Goal: Information Seeking & Learning: Learn about a topic

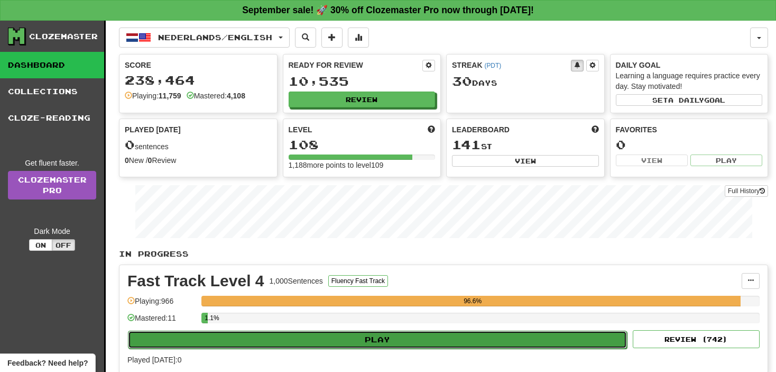
click at [181, 336] on button "Play" at bounding box center [377, 339] width 499 height 18
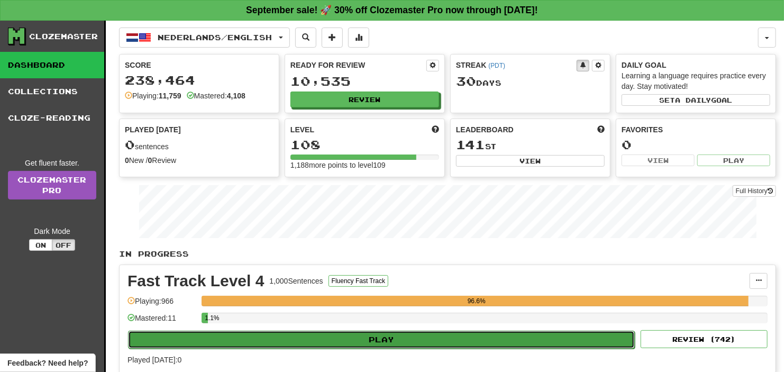
select select "**"
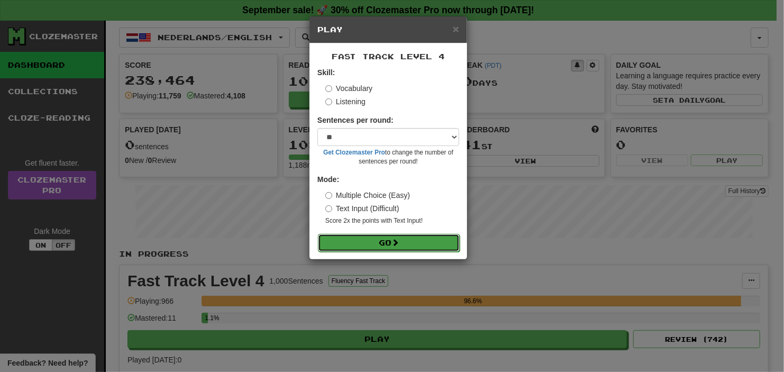
click at [329, 241] on button "Go" at bounding box center [389, 243] width 142 height 18
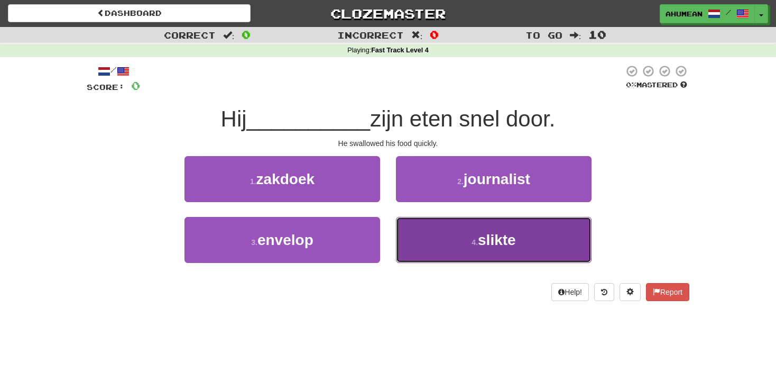
click at [448, 233] on button "4 . slikte" at bounding box center [494, 240] width 196 height 46
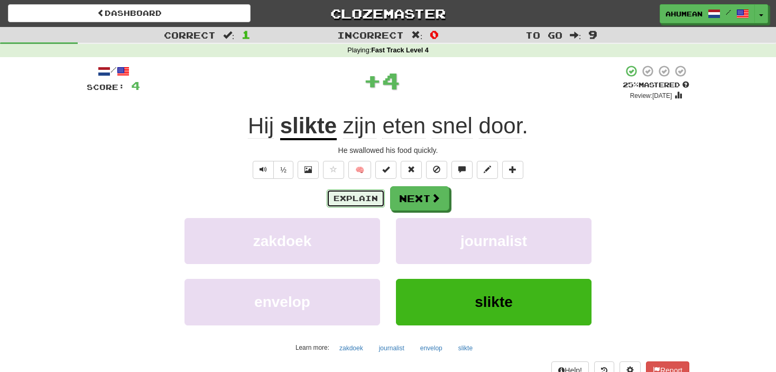
click at [339, 193] on button "Explain" at bounding box center [356, 198] width 58 height 18
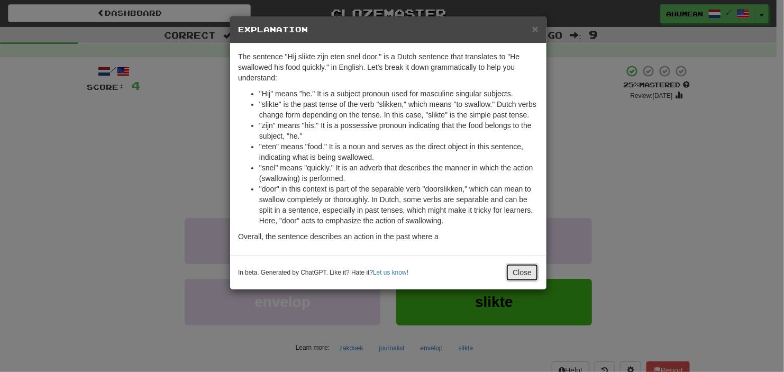
click at [515, 270] on button "Close" at bounding box center [521, 272] width 33 height 18
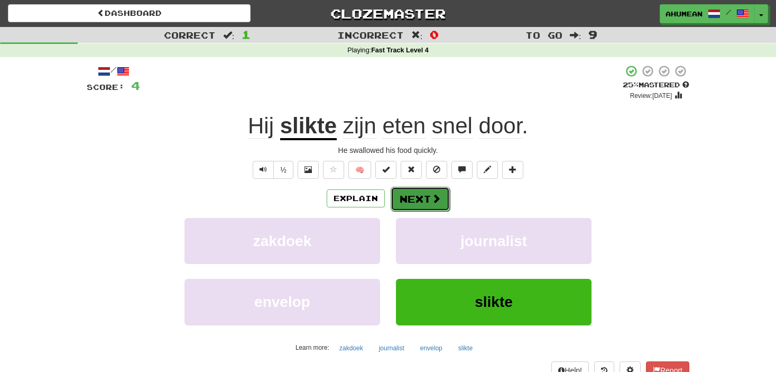
click at [440, 205] on button "Next" at bounding box center [420, 199] width 59 height 24
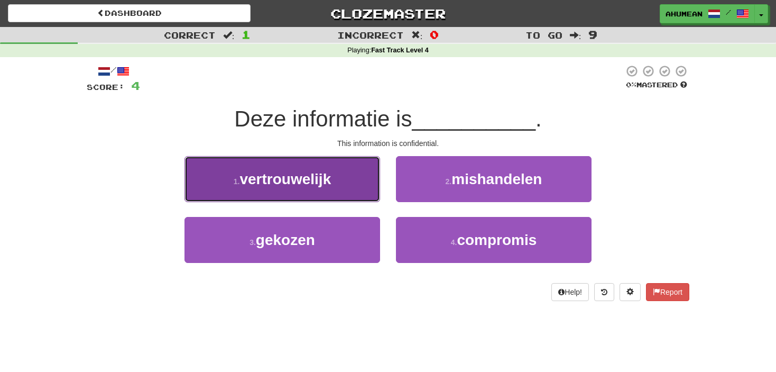
click at [331, 183] on span "vertrouwelijk" at bounding box center [285, 179] width 91 height 16
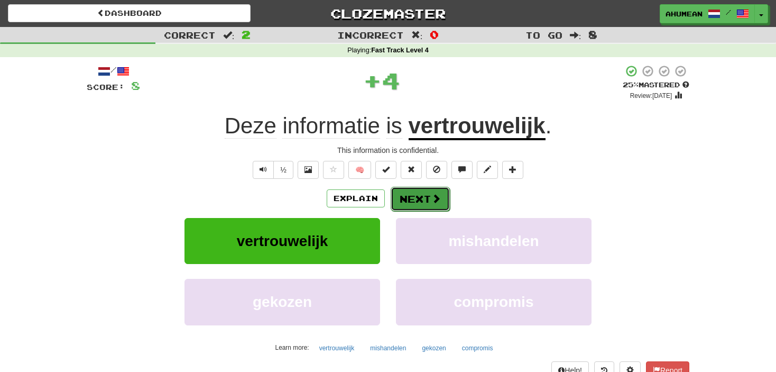
click at [401, 196] on button "Next" at bounding box center [420, 199] width 59 height 24
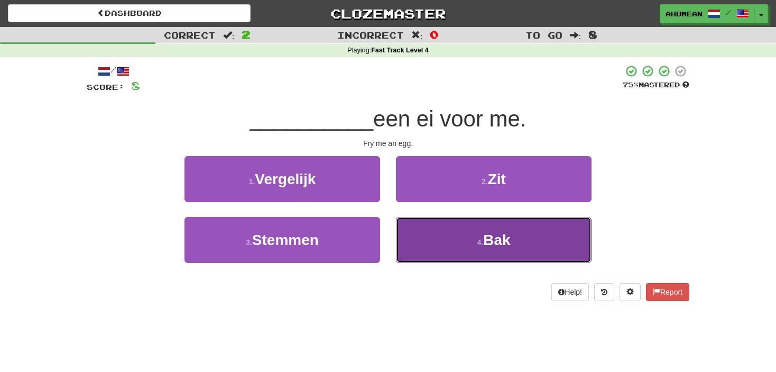
click at [448, 228] on button "4 . Bak" at bounding box center [494, 240] width 196 height 46
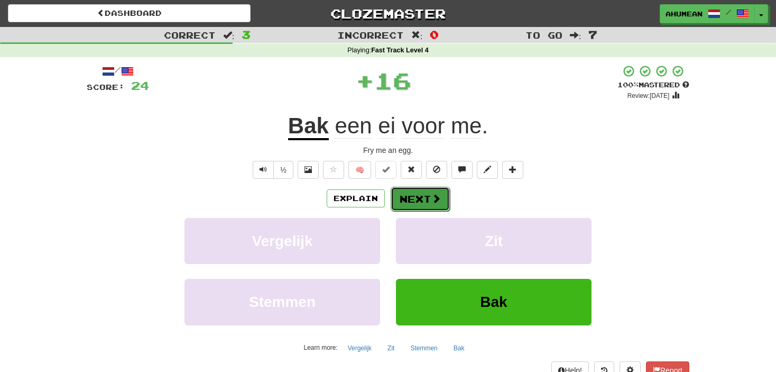
click at [437, 203] on span at bounding box center [436, 199] width 10 height 10
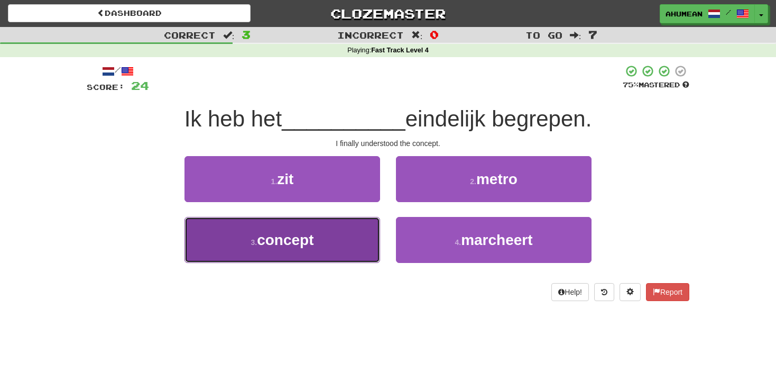
click at [341, 237] on button "3 . concept" at bounding box center [283, 240] width 196 height 46
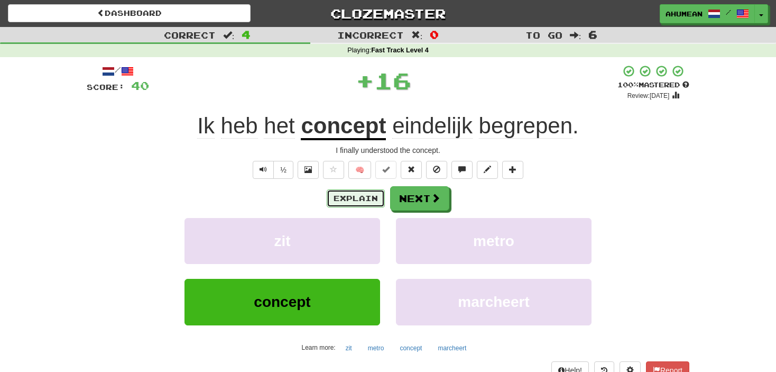
click at [332, 203] on button "Explain" at bounding box center [356, 198] width 58 height 18
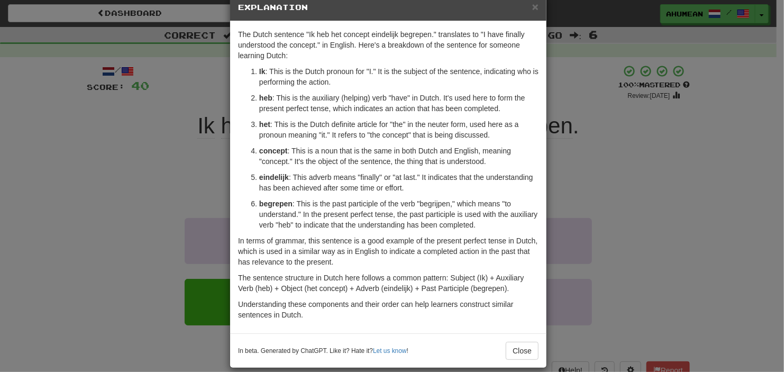
scroll to position [34, 0]
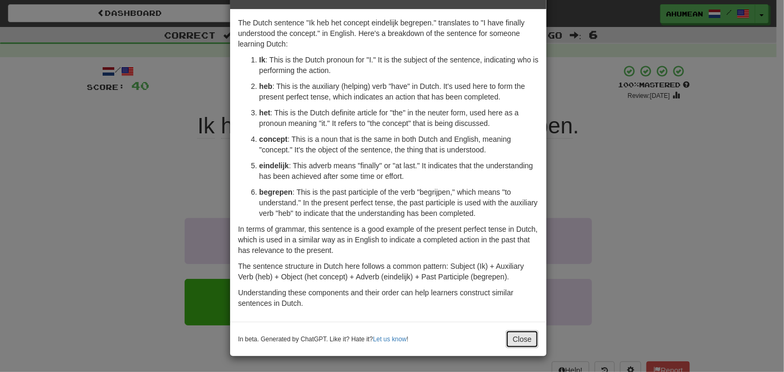
click at [510, 339] on button "Close" at bounding box center [521, 339] width 33 height 18
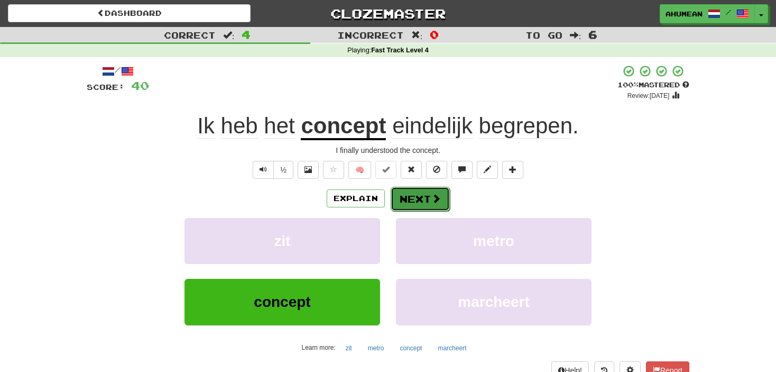
click at [427, 198] on button "Next" at bounding box center [420, 199] width 59 height 24
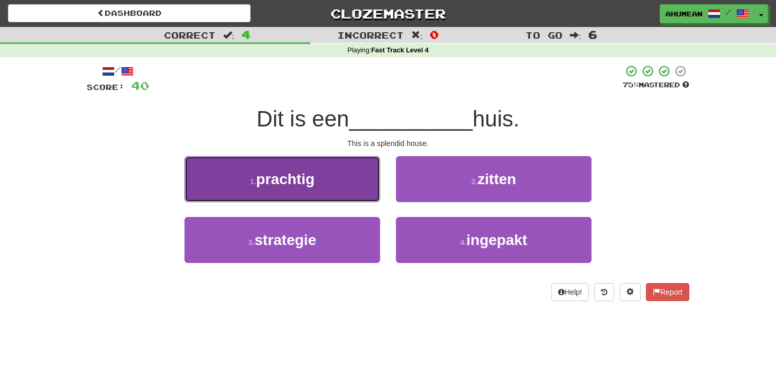
click at [331, 186] on button "1 . prachtig" at bounding box center [283, 179] width 196 height 46
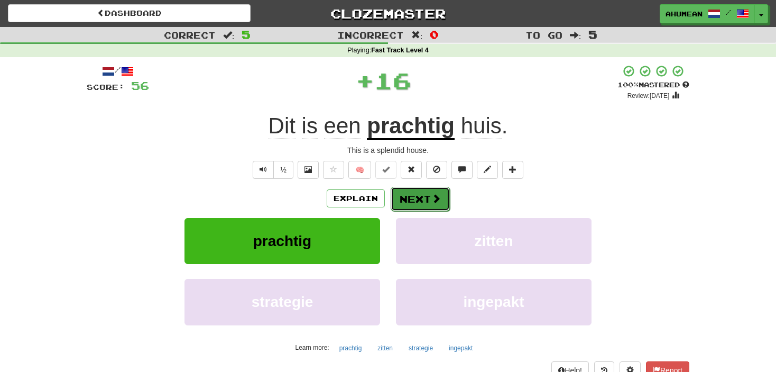
click at [410, 191] on button "Next" at bounding box center [420, 199] width 59 height 24
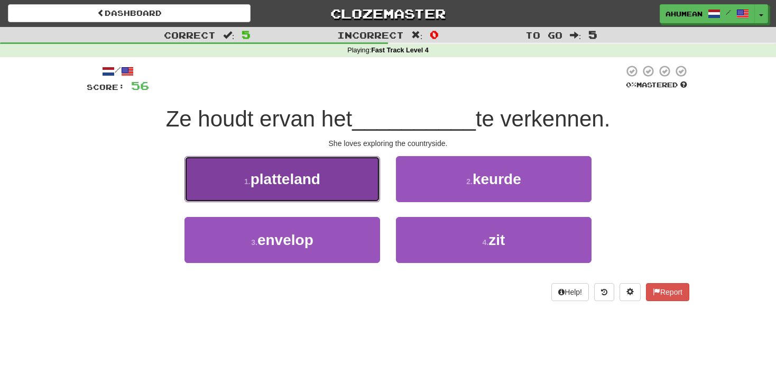
click at [323, 173] on button "1 . platteland" at bounding box center [283, 179] width 196 height 46
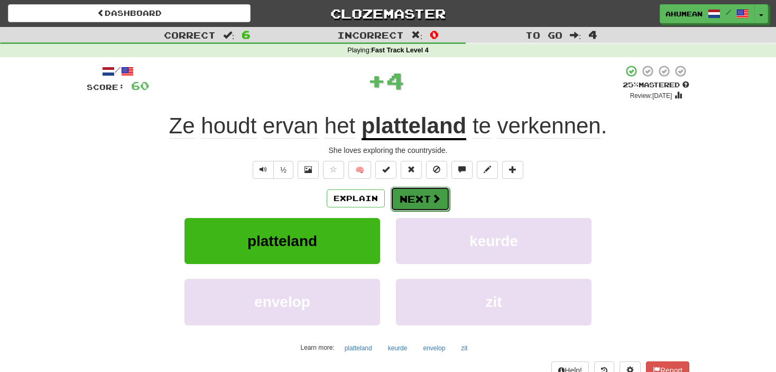
click at [402, 189] on button "Next" at bounding box center [420, 199] width 59 height 24
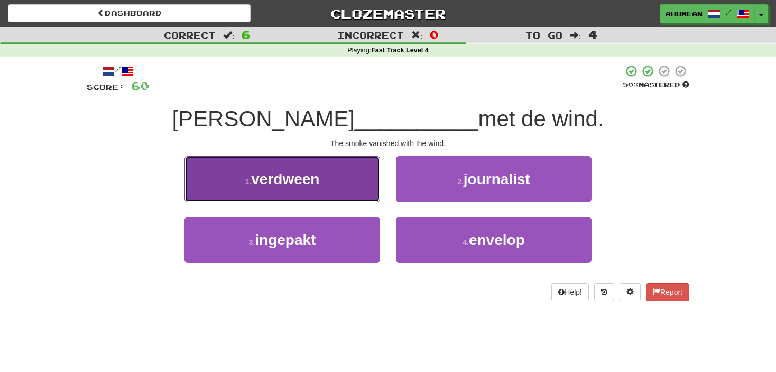
click at [339, 186] on button "1 . verdween" at bounding box center [283, 179] width 196 height 46
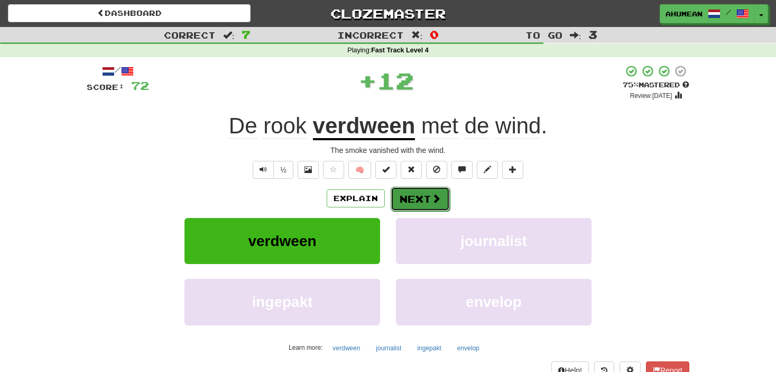
click at [424, 196] on button "Next" at bounding box center [420, 199] width 59 height 24
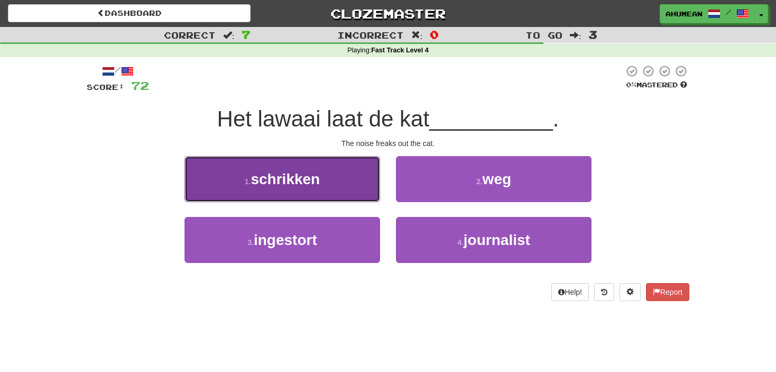
click at [311, 181] on span "schrikken" at bounding box center [285, 179] width 69 height 16
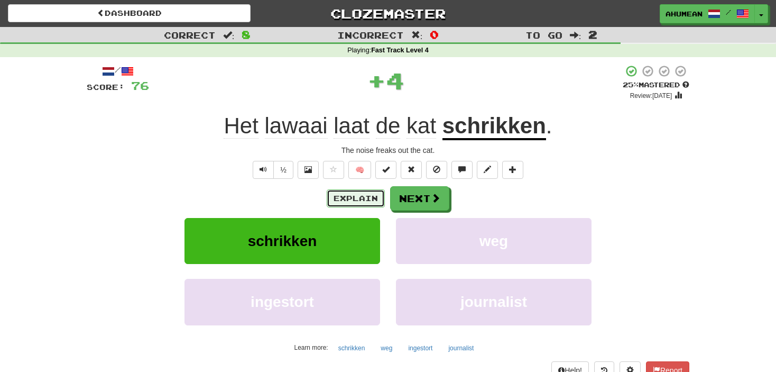
click at [339, 194] on button "Explain" at bounding box center [356, 198] width 58 height 18
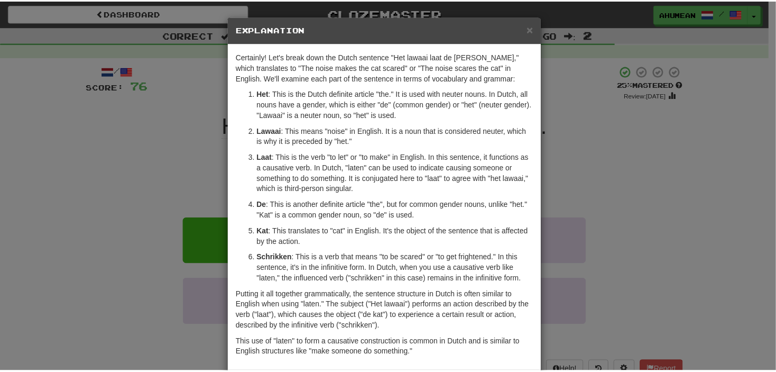
scroll to position [49, 0]
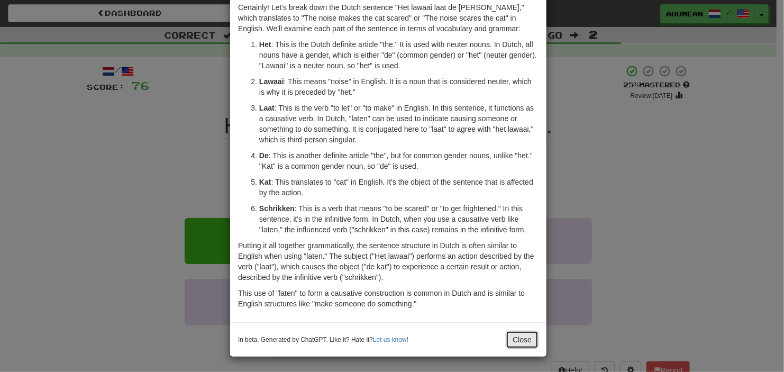
click at [519, 343] on button "Close" at bounding box center [521, 339] width 33 height 18
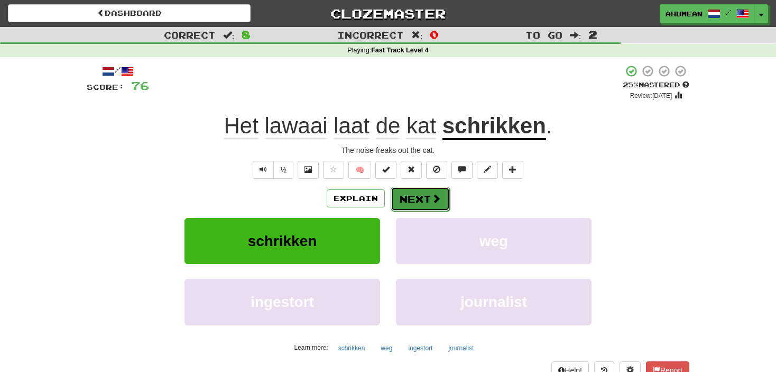
click at [414, 195] on button "Next" at bounding box center [420, 199] width 59 height 24
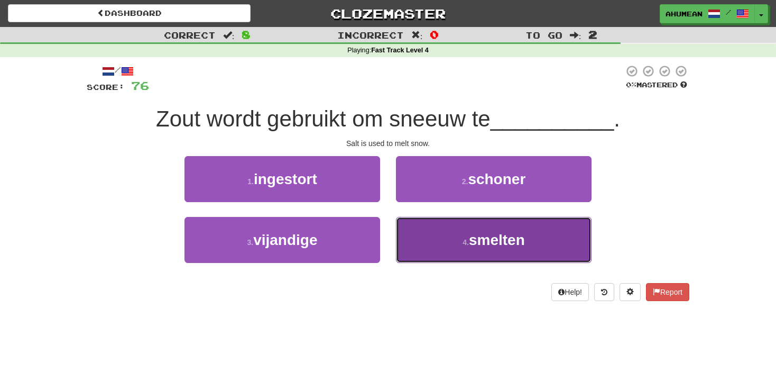
click at [486, 236] on span "smelten" at bounding box center [497, 240] width 56 height 16
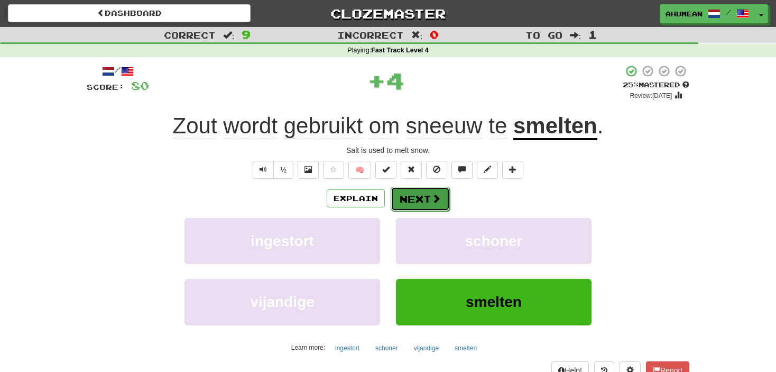
click at [414, 192] on button "Next" at bounding box center [420, 199] width 59 height 24
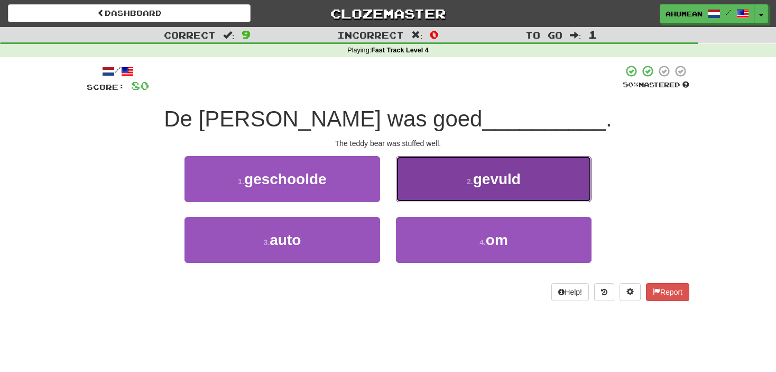
click at [417, 189] on button "2 . gevuld" at bounding box center [494, 179] width 196 height 46
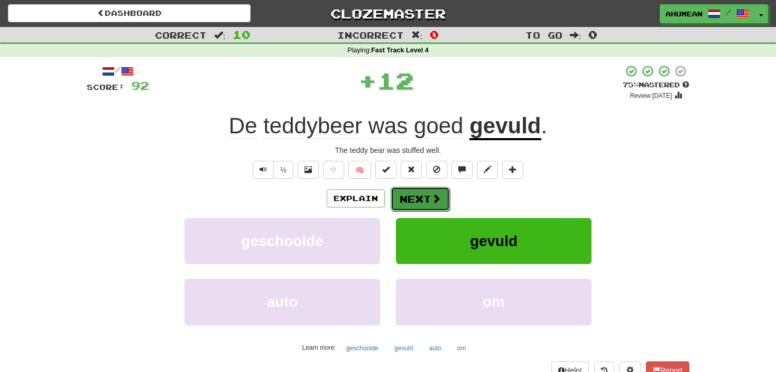
click at [409, 194] on button "Next" at bounding box center [420, 199] width 59 height 24
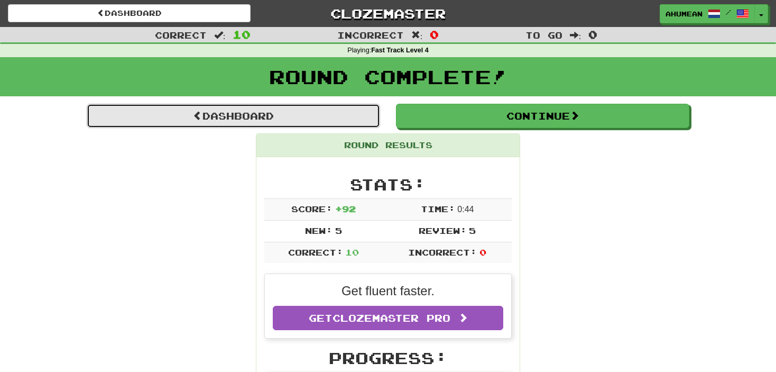
click at [238, 124] on link "Dashboard" at bounding box center [233, 116] width 293 height 24
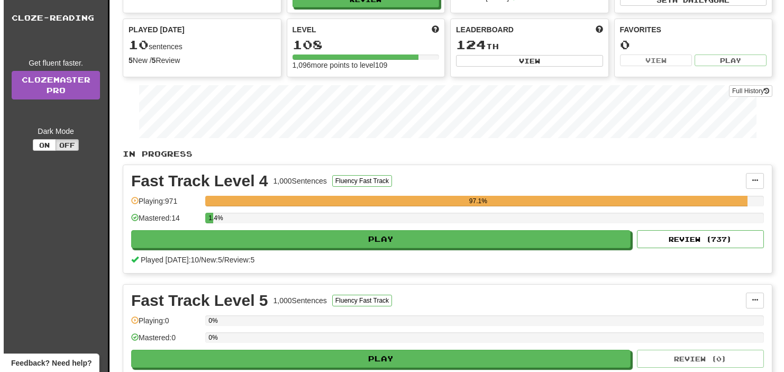
scroll to position [106, 0]
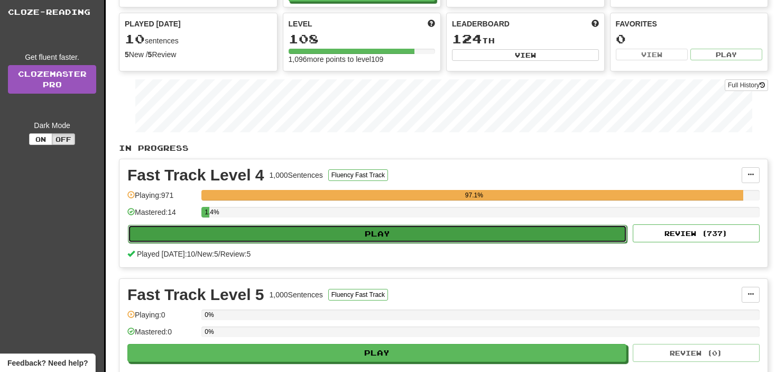
click at [346, 240] on button "Play" at bounding box center [377, 234] width 499 height 18
select select "**"
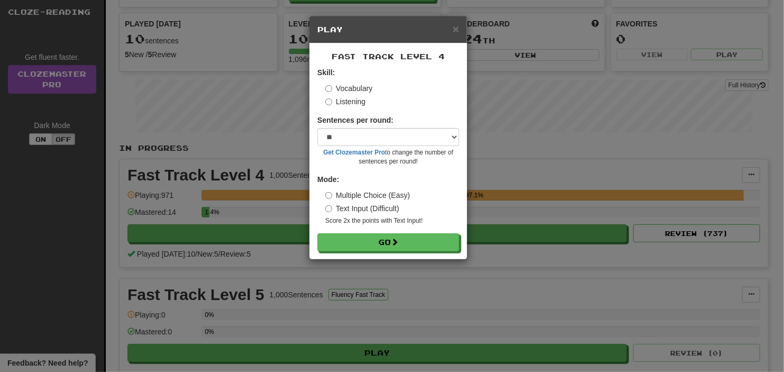
click at [346, 106] on label "Listening" at bounding box center [345, 101] width 40 height 11
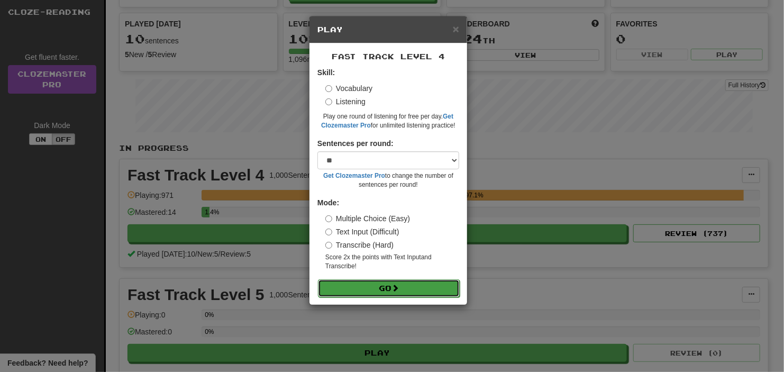
click at [351, 290] on button "Go" at bounding box center [389, 288] width 142 height 18
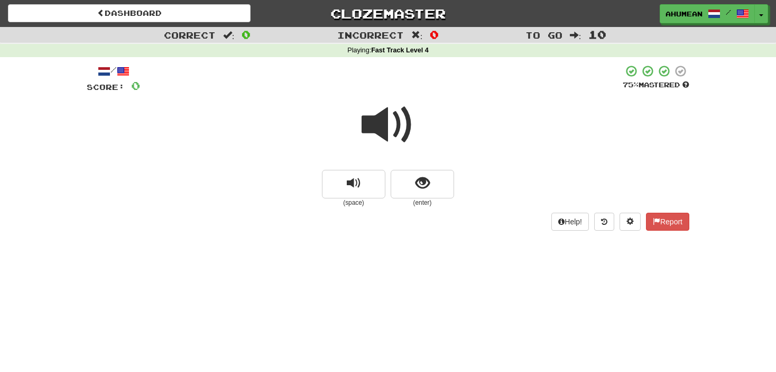
click at [387, 114] on span at bounding box center [388, 124] width 53 height 53
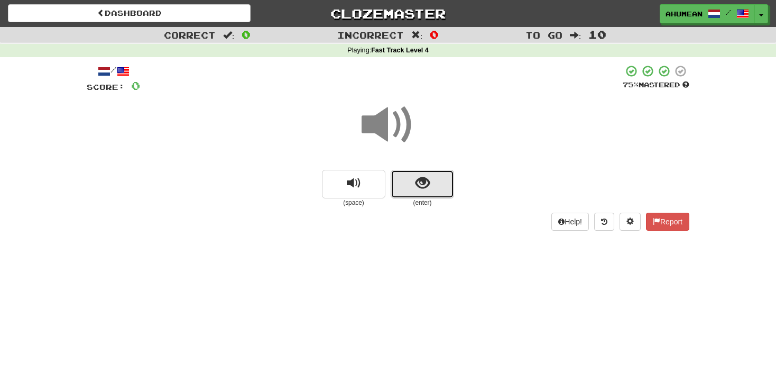
click at [415, 177] on button "show sentence" at bounding box center [422, 184] width 63 height 29
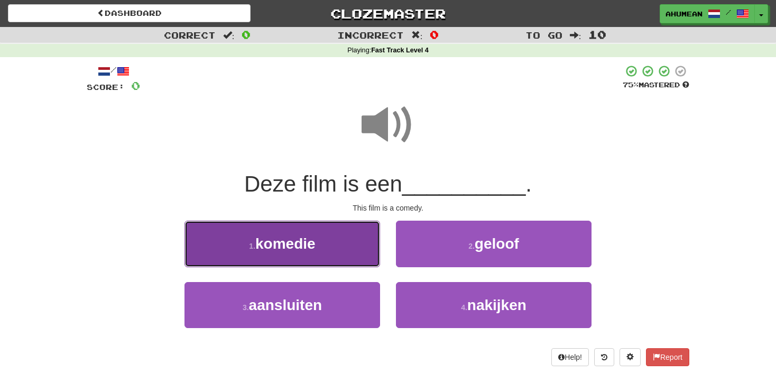
click at [327, 236] on button "1 . komedie" at bounding box center [283, 243] width 196 height 46
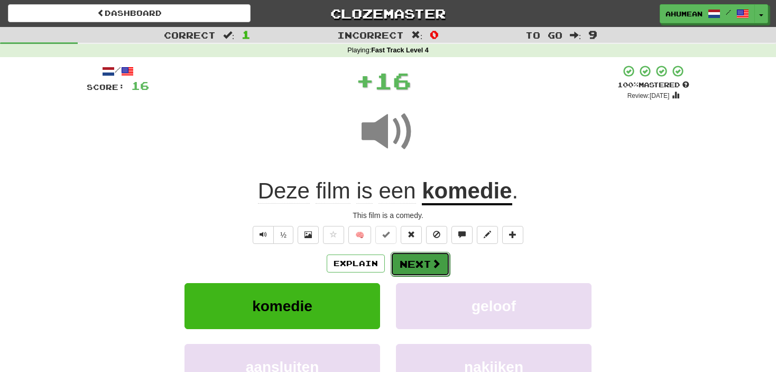
click at [412, 270] on button "Next" at bounding box center [420, 264] width 59 height 24
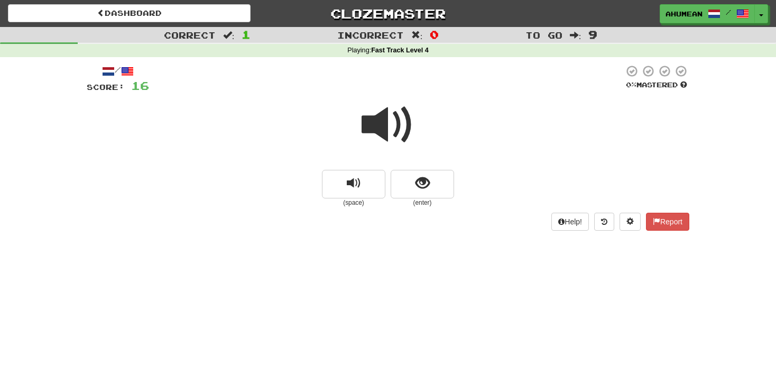
click at [388, 141] on span at bounding box center [388, 124] width 53 height 53
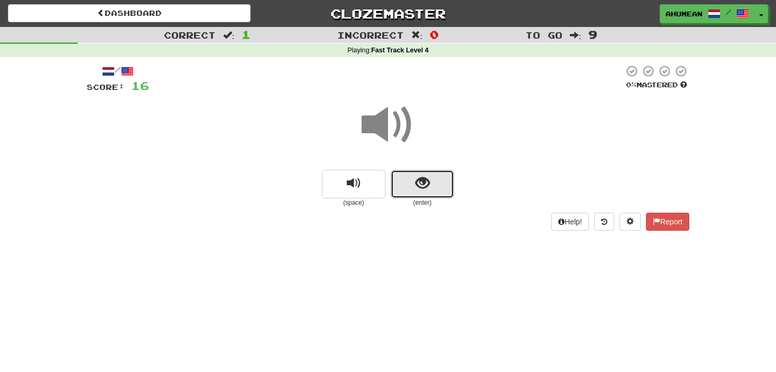
click at [407, 181] on button "show sentence" at bounding box center [422, 184] width 63 height 29
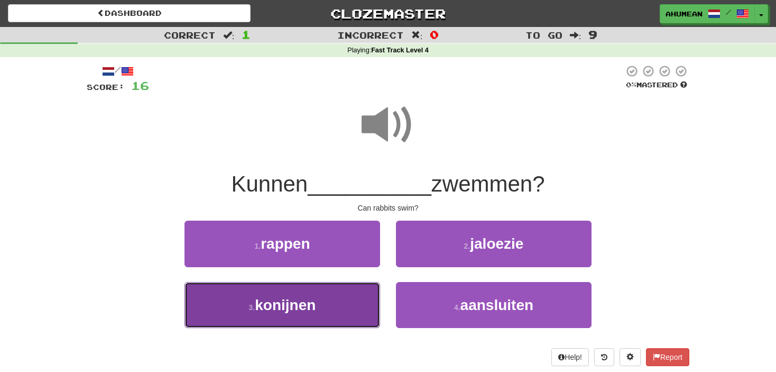
click at [321, 294] on button "3 . konijnen" at bounding box center [283, 305] width 196 height 46
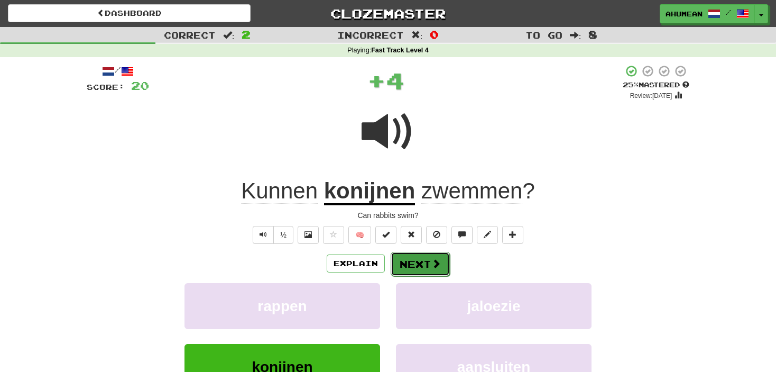
click at [419, 261] on button "Next" at bounding box center [420, 264] width 59 height 24
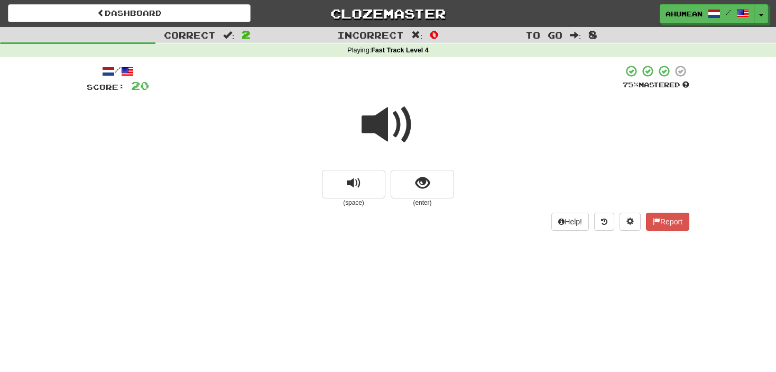
click at [377, 129] on span at bounding box center [388, 124] width 53 height 53
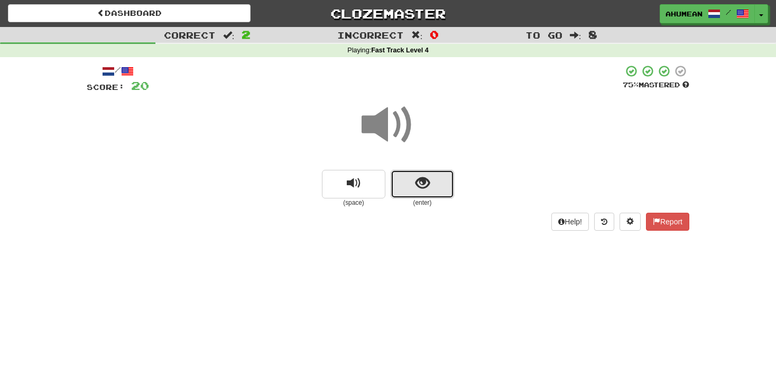
click at [400, 174] on button "show sentence" at bounding box center [422, 184] width 63 height 29
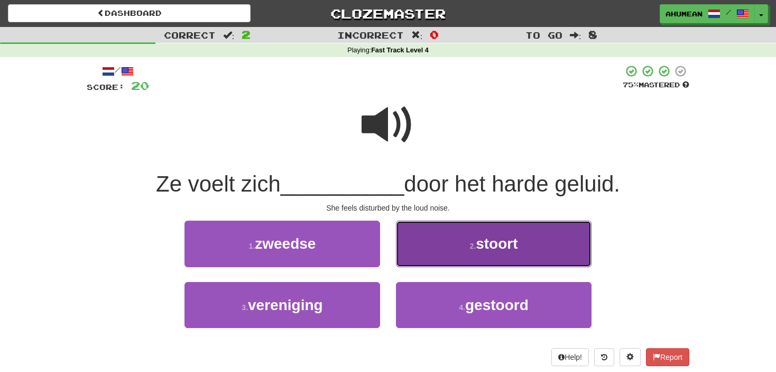
click at [467, 243] on button "2 . stoort" at bounding box center [494, 243] width 196 height 46
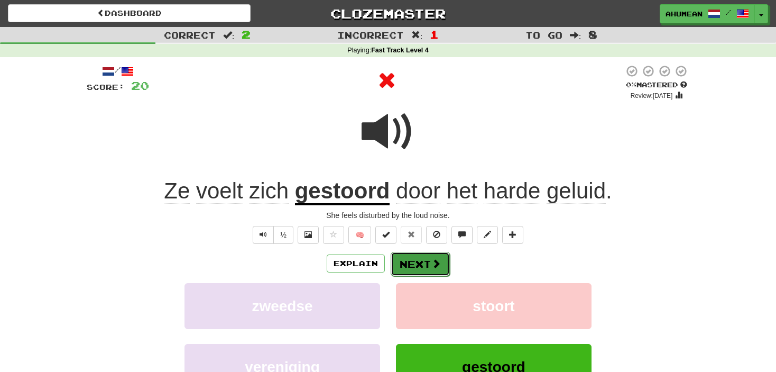
click at [419, 261] on button "Next" at bounding box center [420, 264] width 59 height 24
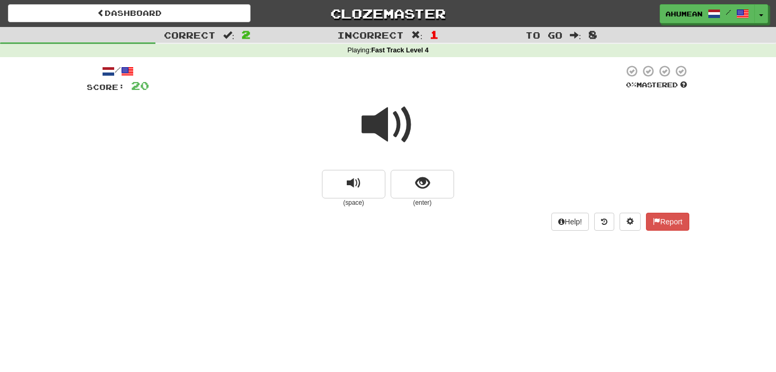
click at [378, 134] on span at bounding box center [388, 124] width 53 height 53
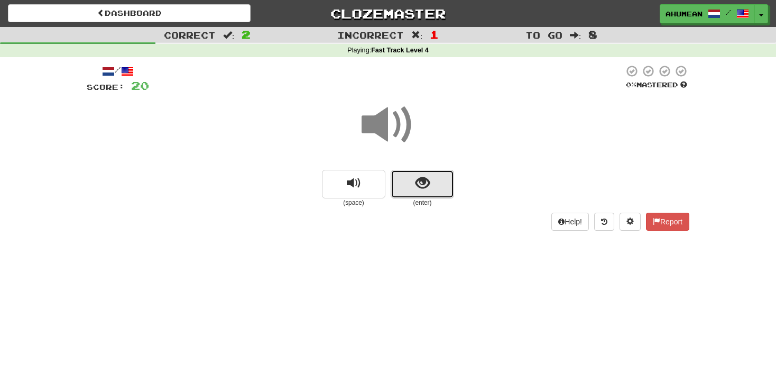
click at [401, 180] on button "show sentence" at bounding box center [422, 184] width 63 height 29
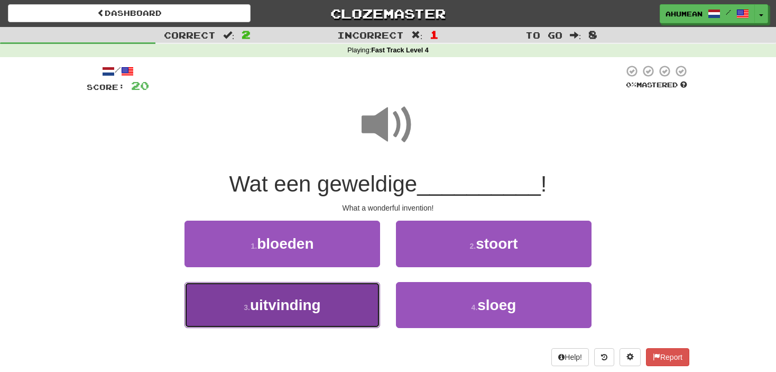
click at [289, 298] on span "uitvinding" at bounding box center [285, 305] width 71 height 16
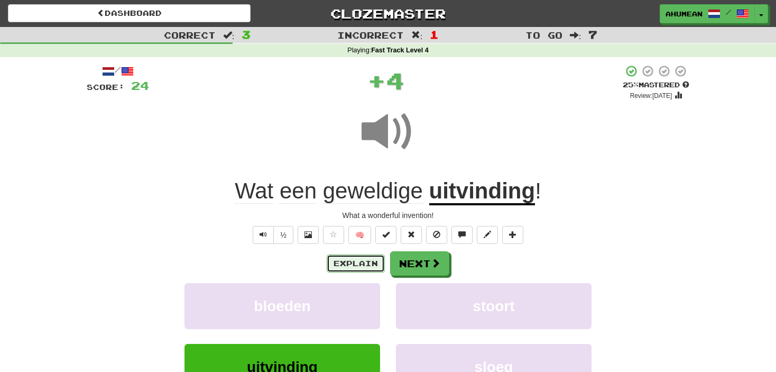
click at [351, 258] on button "Explain" at bounding box center [356, 263] width 58 height 18
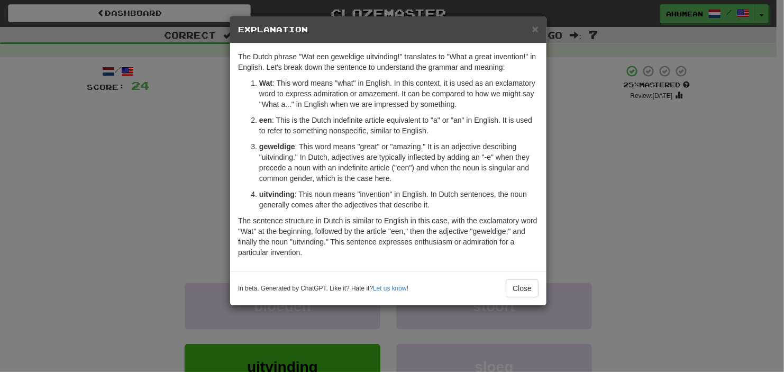
click at [514, 298] on div "In beta. Generated by ChatGPT. Like it? Hate it? Let us know ! Close" at bounding box center [388, 288] width 316 height 34
click at [515, 292] on button "Close" at bounding box center [521, 288] width 33 height 18
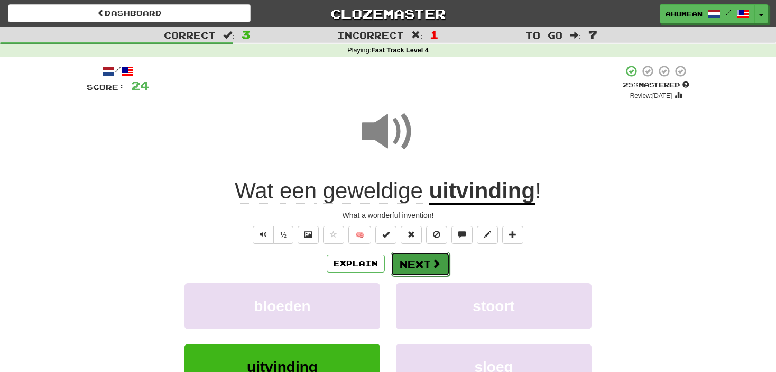
click at [402, 260] on button "Next" at bounding box center [420, 264] width 59 height 24
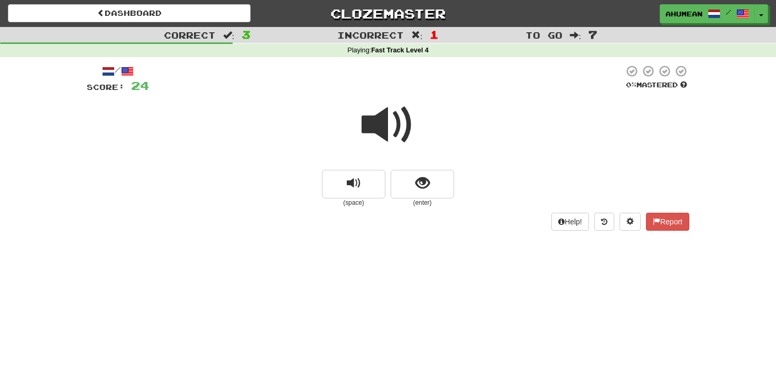
click at [401, 142] on span at bounding box center [388, 124] width 53 height 53
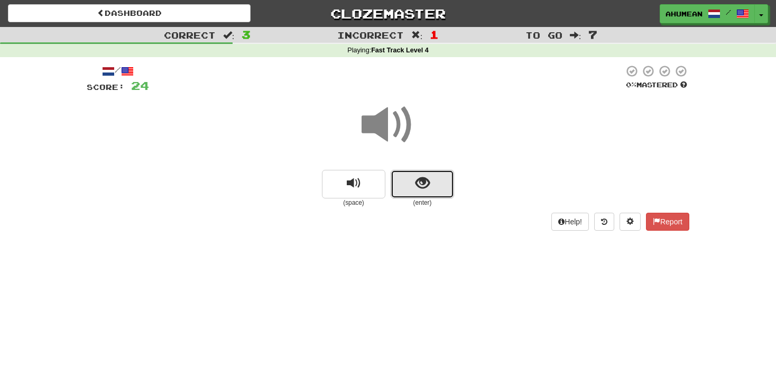
click at [412, 180] on button "show sentence" at bounding box center [422, 184] width 63 height 29
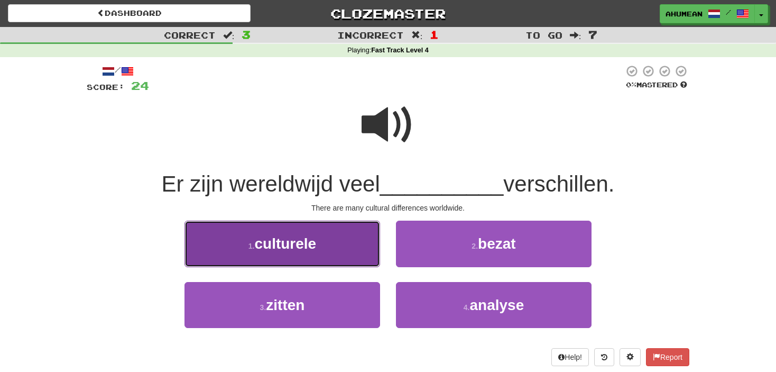
click at [330, 237] on button "1 . culturele" at bounding box center [283, 243] width 196 height 46
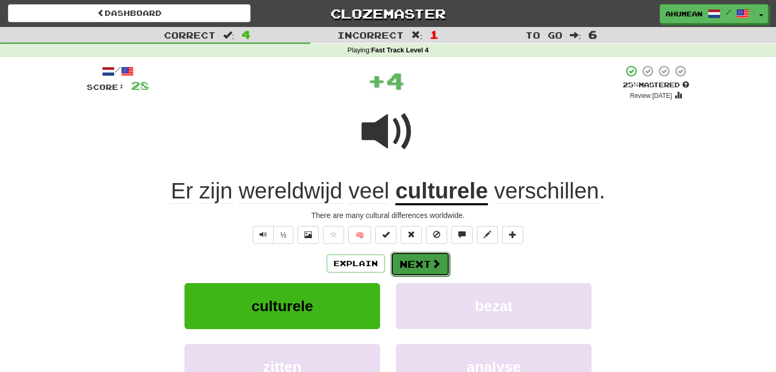
click at [426, 256] on button "Next" at bounding box center [420, 264] width 59 height 24
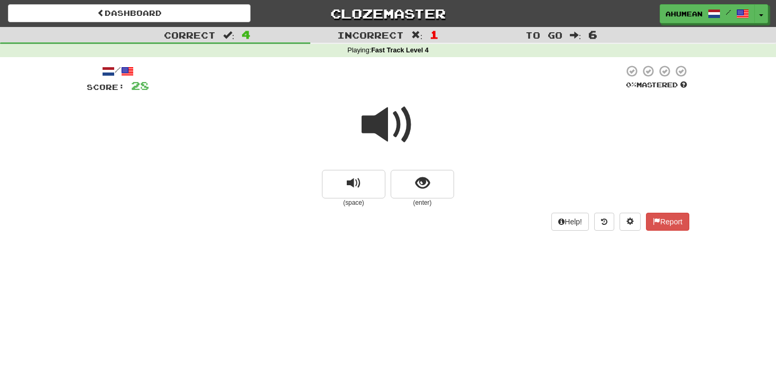
click at [375, 116] on span at bounding box center [388, 124] width 53 height 53
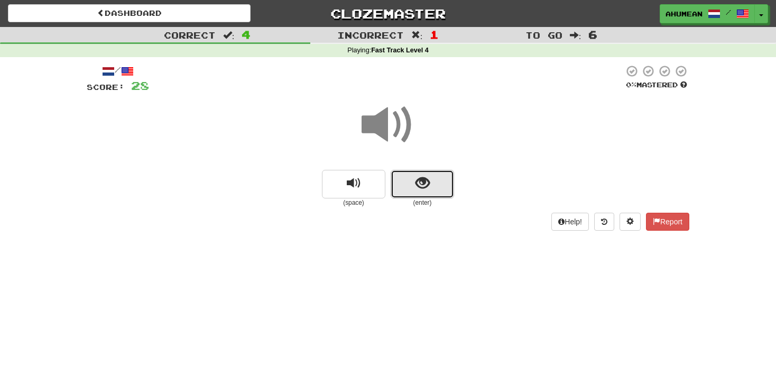
click at [429, 180] on span "show sentence" at bounding box center [423, 183] width 14 height 14
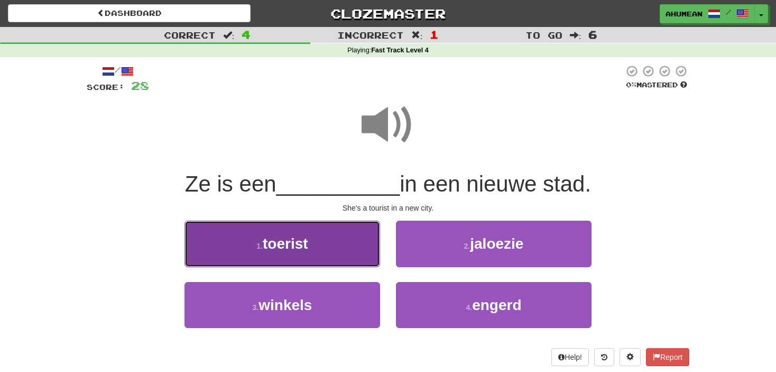
click at [345, 236] on button "1 . toerist" at bounding box center [283, 243] width 196 height 46
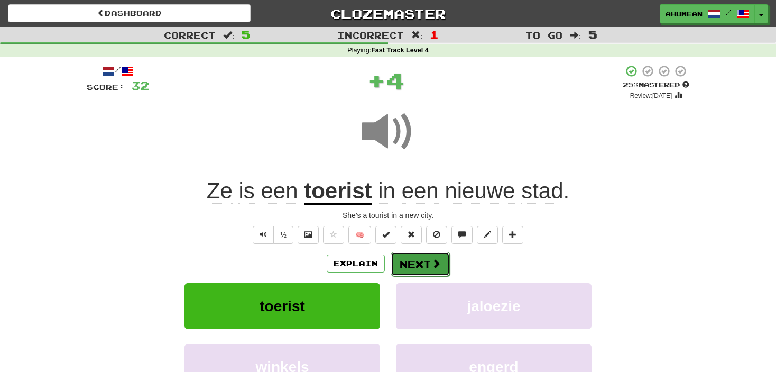
click at [414, 261] on button "Next" at bounding box center [420, 264] width 59 height 24
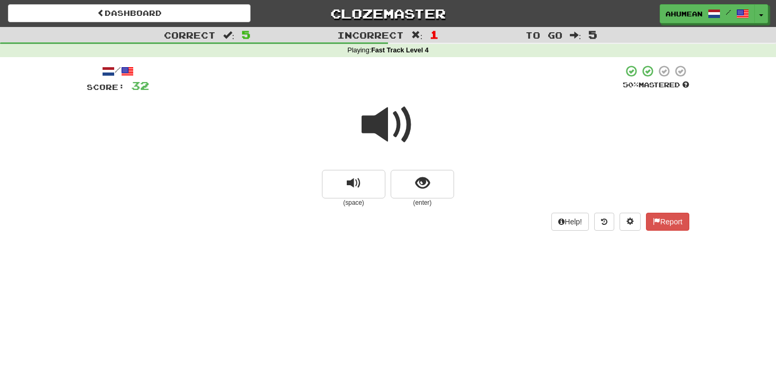
click at [391, 128] on span at bounding box center [388, 124] width 53 height 53
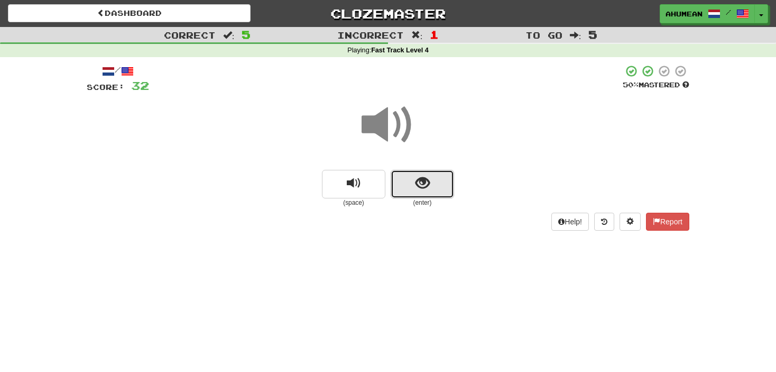
click at [400, 170] on button "show sentence" at bounding box center [422, 184] width 63 height 29
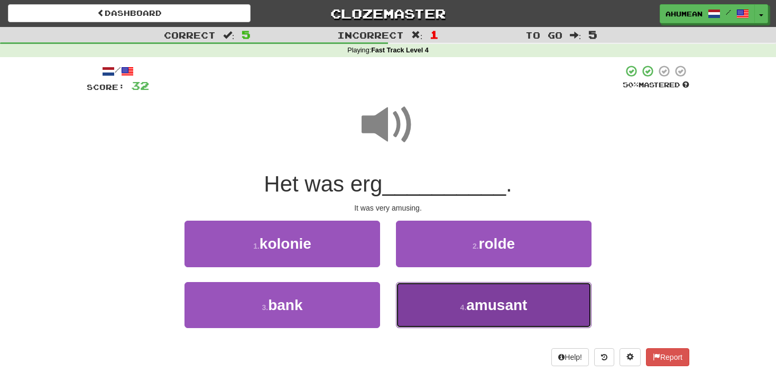
click at [447, 288] on button "4 . amusant" at bounding box center [494, 305] width 196 height 46
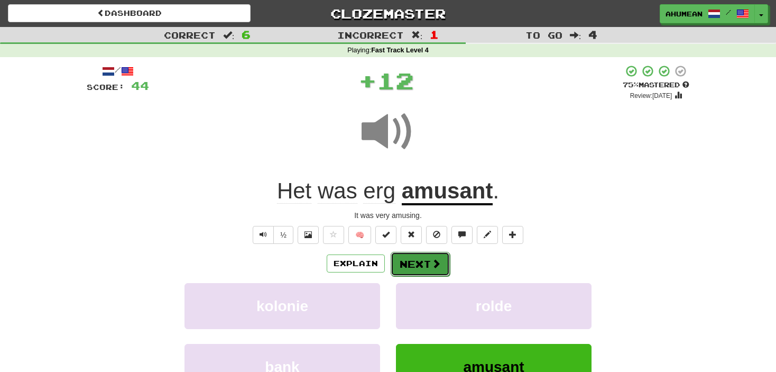
click at [429, 261] on button "Next" at bounding box center [420, 264] width 59 height 24
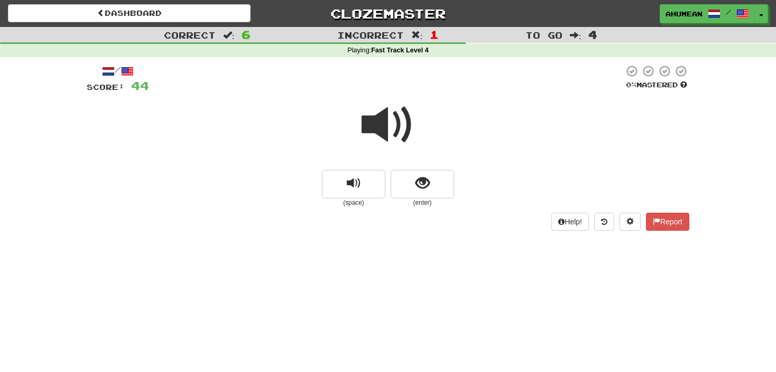
click at [367, 129] on span at bounding box center [388, 124] width 53 height 53
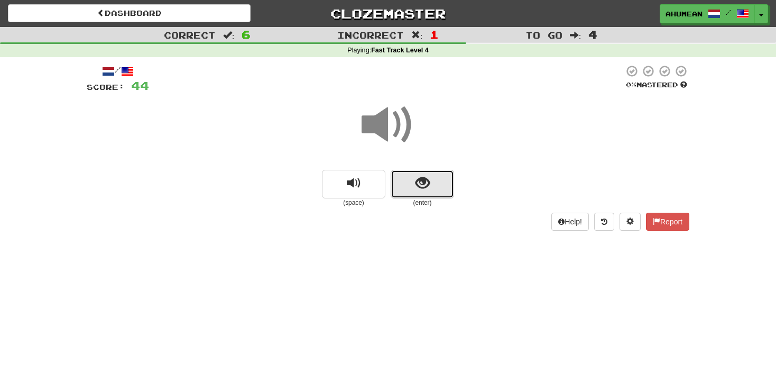
click at [414, 179] on button "show sentence" at bounding box center [422, 184] width 63 height 29
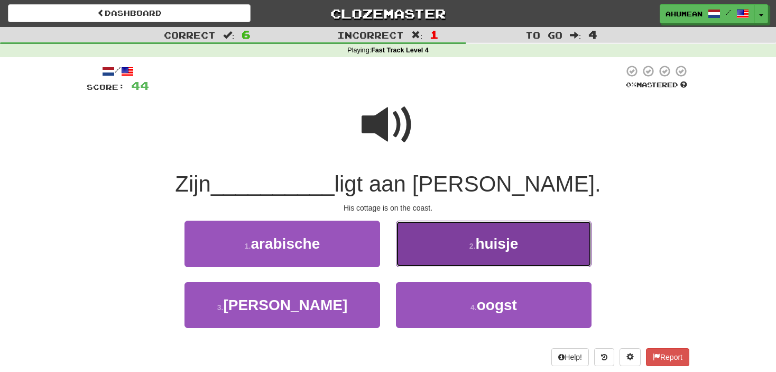
click at [453, 242] on button "2 . huisje" at bounding box center [494, 243] width 196 height 46
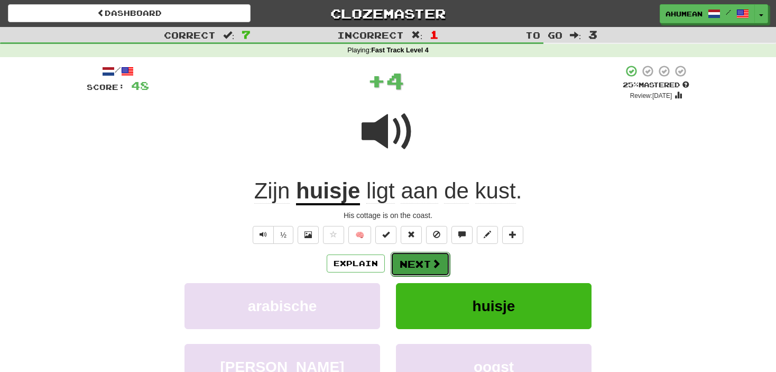
click at [429, 252] on button "Next" at bounding box center [420, 264] width 59 height 24
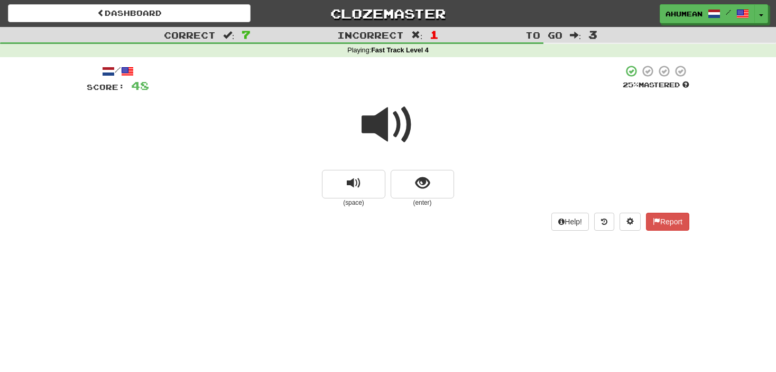
click at [391, 130] on span at bounding box center [388, 124] width 53 height 53
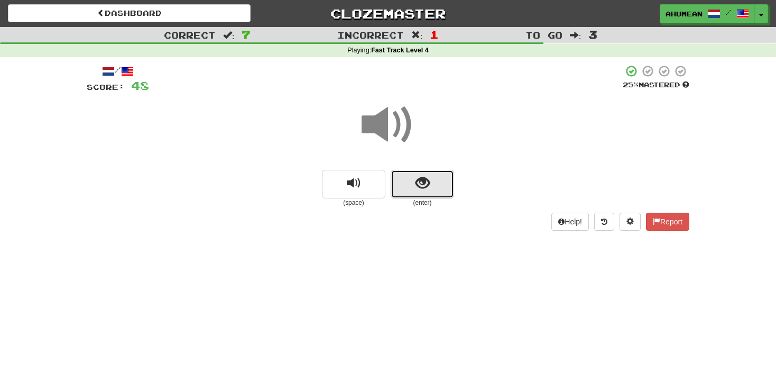
click at [428, 193] on button "show sentence" at bounding box center [422, 184] width 63 height 29
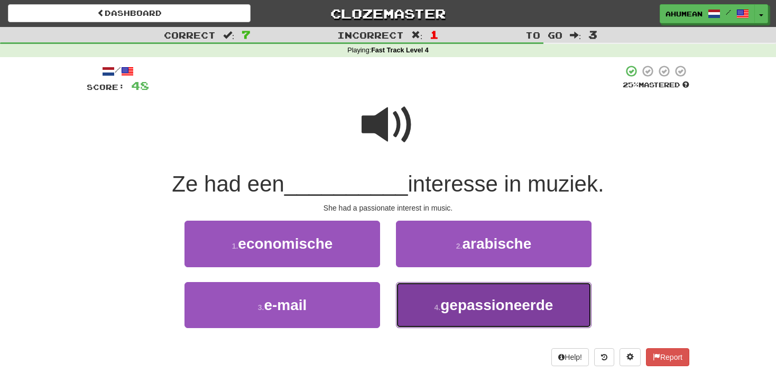
click at [435, 310] on small "4 ." at bounding box center [438, 307] width 6 height 8
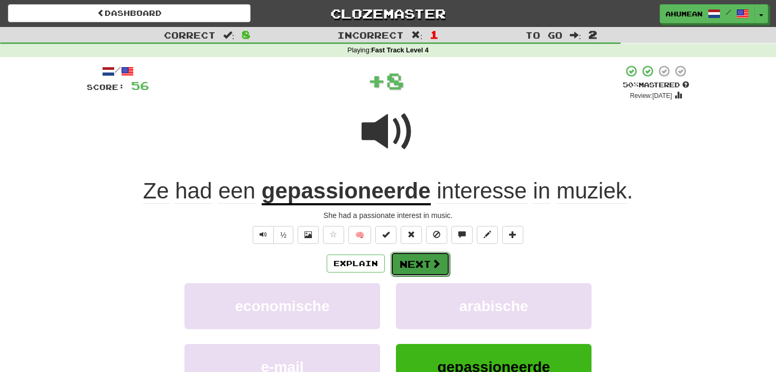
click at [429, 270] on button "Next" at bounding box center [420, 264] width 59 height 24
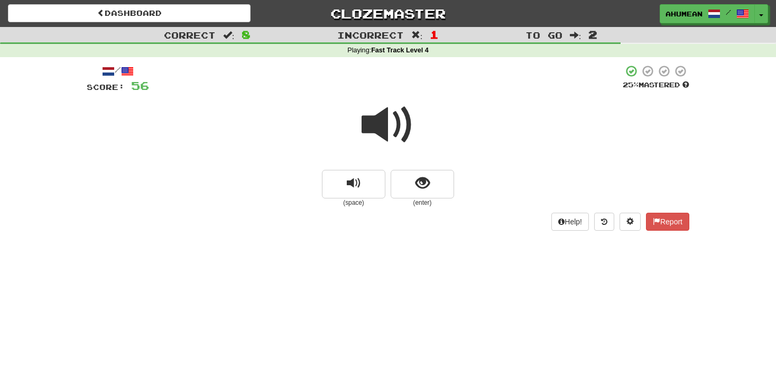
click at [395, 140] on span at bounding box center [388, 124] width 53 height 53
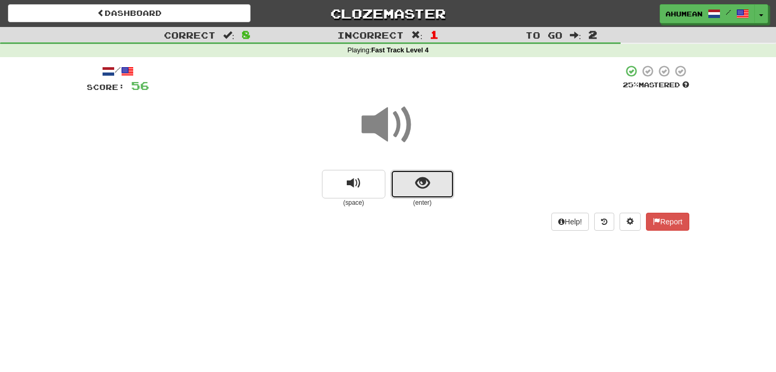
click at [412, 195] on button "show sentence" at bounding box center [422, 184] width 63 height 29
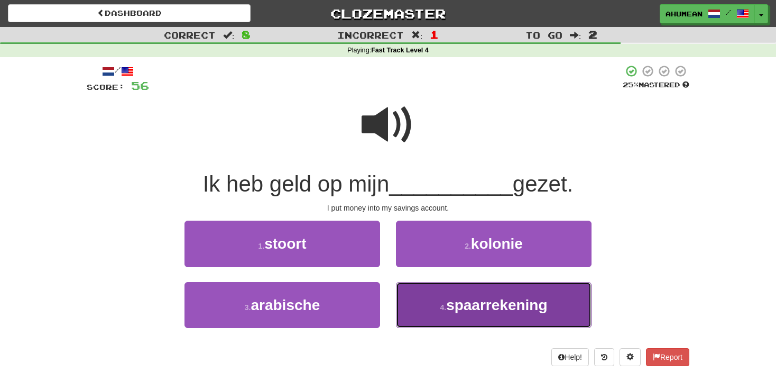
click at [458, 312] on button "4 . spaarrekening" at bounding box center [494, 305] width 196 height 46
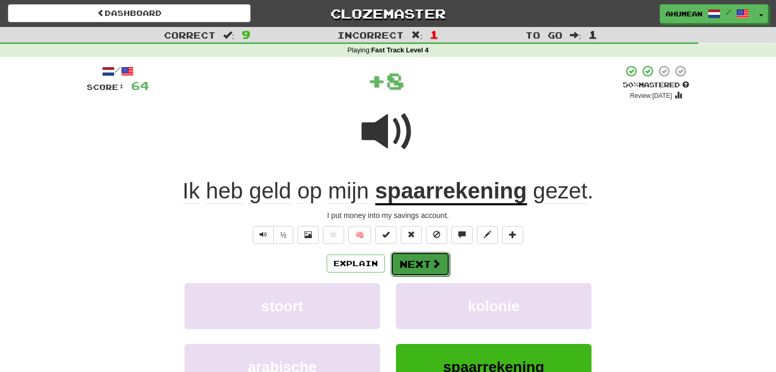
click at [428, 264] on button "Next" at bounding box center [420, 264] width 59 height 24
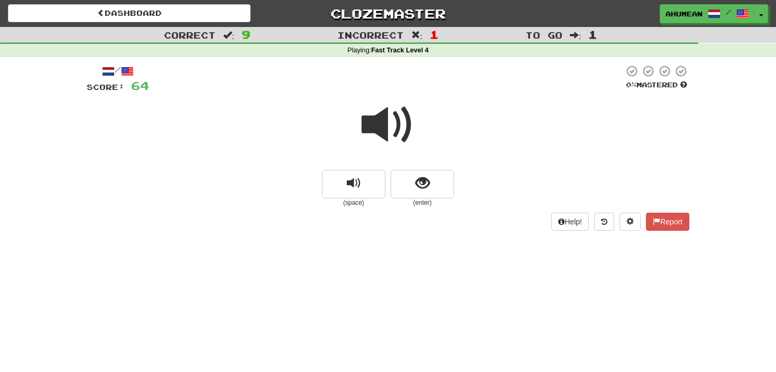
click at [390, 135] on span at bounding box center [388, 124] width 53 height 53
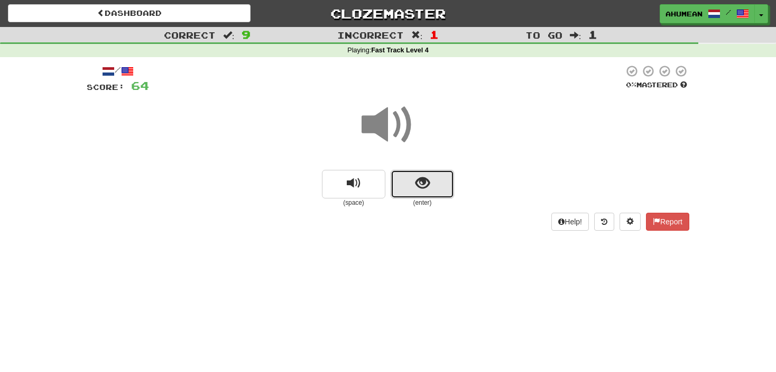
click at [410, 175] on button "show sentence" at bounding box center [422, 184] width 63 height 29
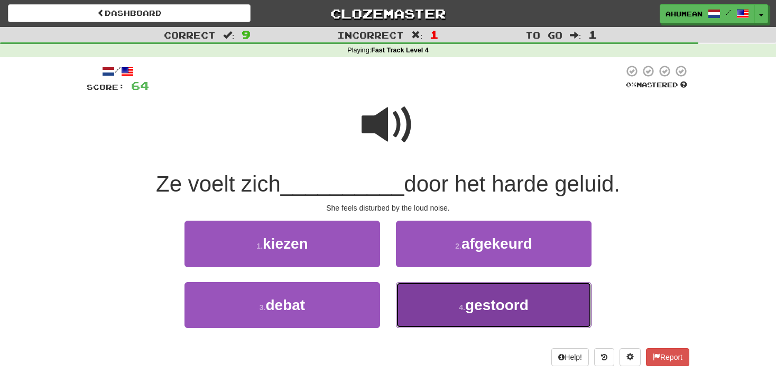
click at [447, 291] on button "4 . gestoord" at bounding box center [494, 305] width 196 height 46
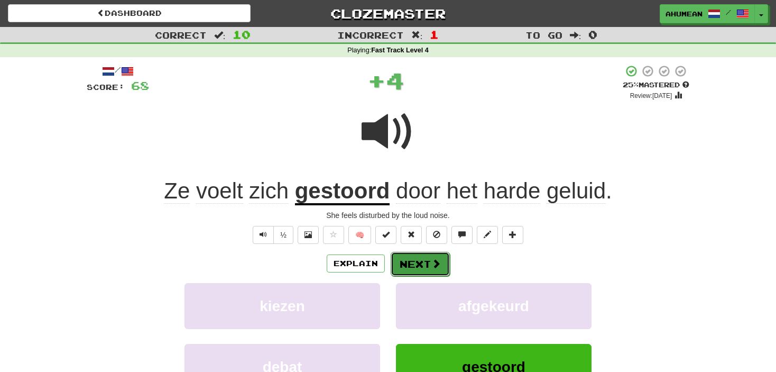
click at [427, 255] on button "Next" at bounding box center [420, 264] width 59 height 24
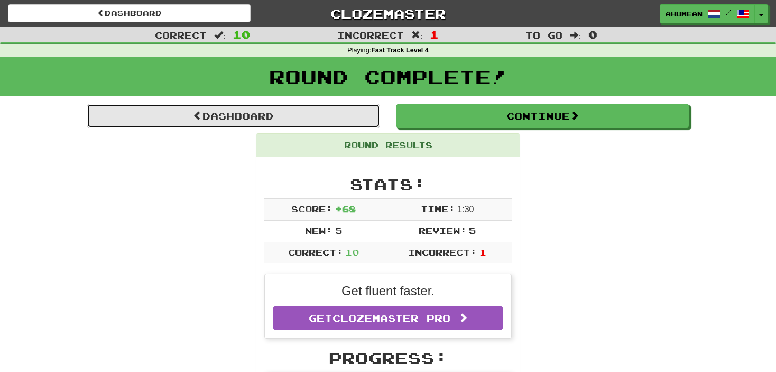
click at [266, 119] on link "Dashboard" at bounding box center [233, 116] width 293 height 24
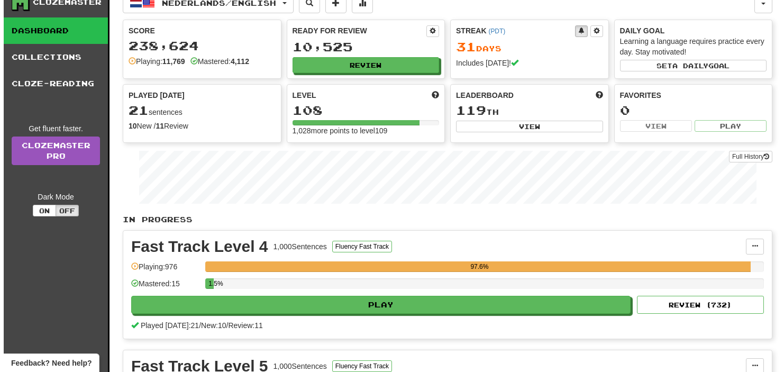
scroll to position [53, 0]
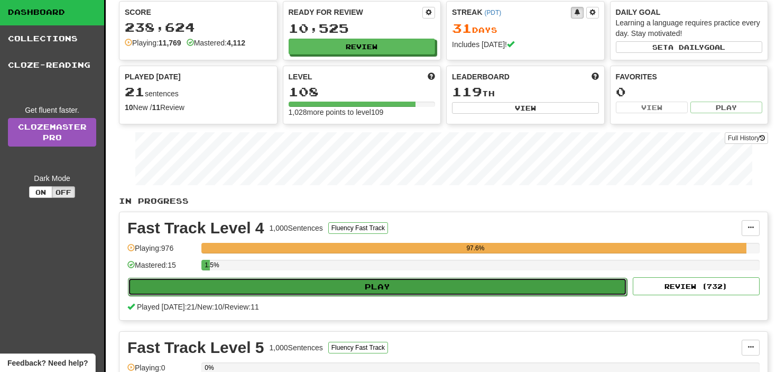
click at [331, 285] on button "Play" at bounding box center [377, 287] width 499 height 18
select select "**"
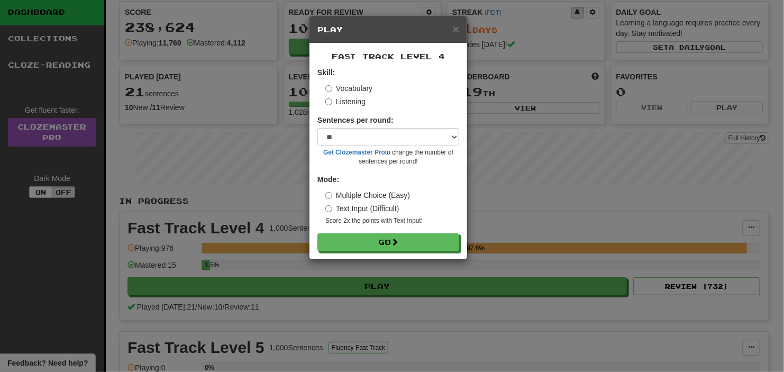
click at [339, 102] on label "Listening" at bounding box center [345, 101] width 40 height 11
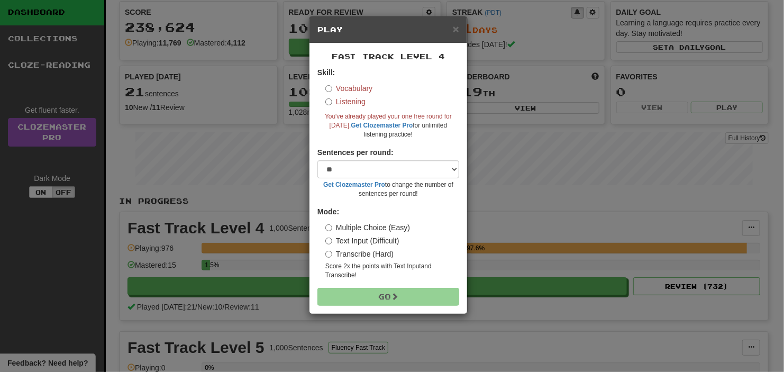
click at [340, 89] on label "Vocabulary" at bounding box center [348, 88] width 47 height 11
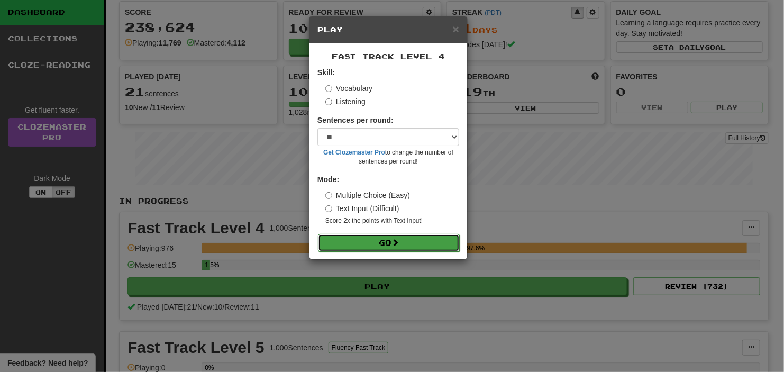
click at [342, 236] on button "Go" at bounding box center [389, 243] width 142 height 18
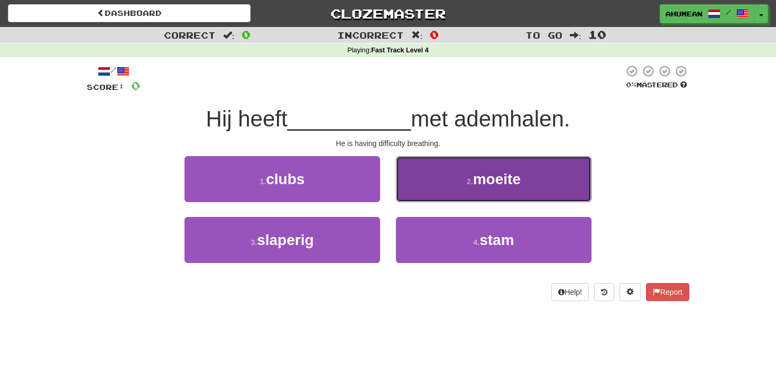
click at [412, 176] on button "2 . moeite" at bounding box center [494, 179] width 196 height 46
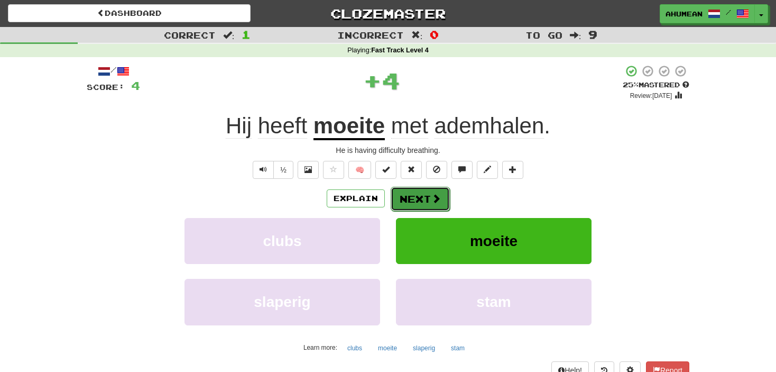
click at [404, 188] on button "Next" at bounding box center [420, 199] width 59 height 24
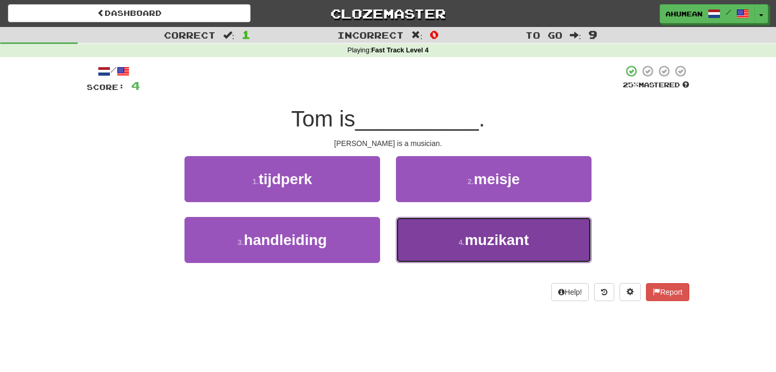
click at [445, 235] on button "4 . muzikant" at bounding box center [494, 240] width 196 height 46
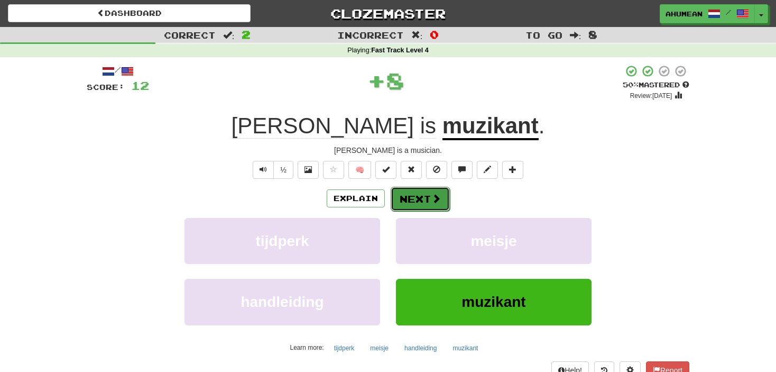
click at [432, 206] on button "Next" at bounding box center [420, 199] width 59 height 24
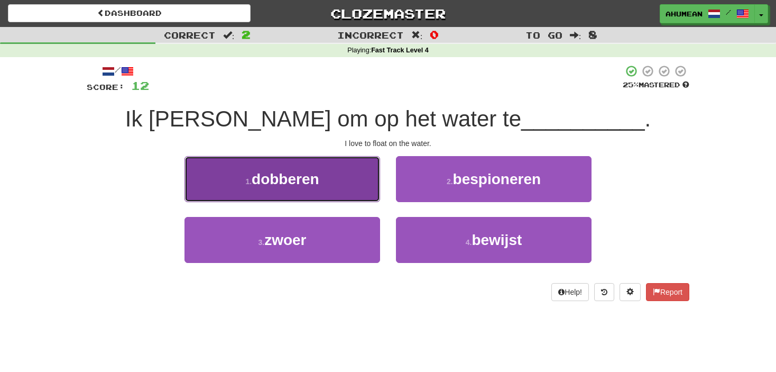
click at [351, 179] on button "1 . [GEOGRAPHIC_DATA]" at bounding box center [283, 179] width 196 height 46
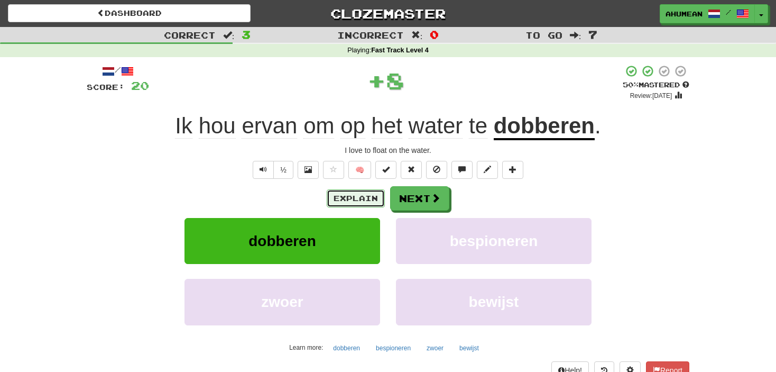
click at [338, 196] on button "Explain" at bounding box center [356, 198] width 58 height 18
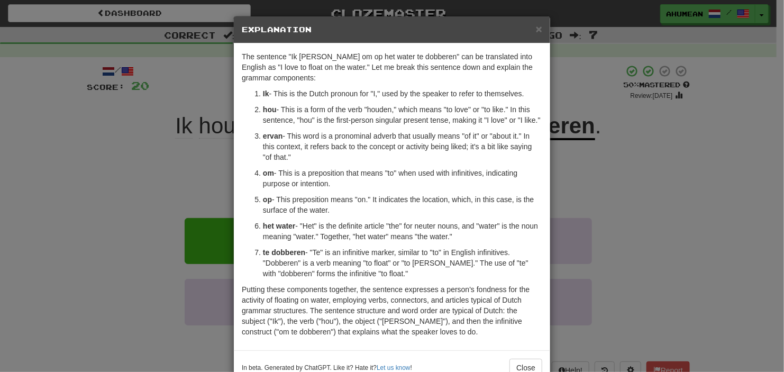
scroll to position [28, 0]
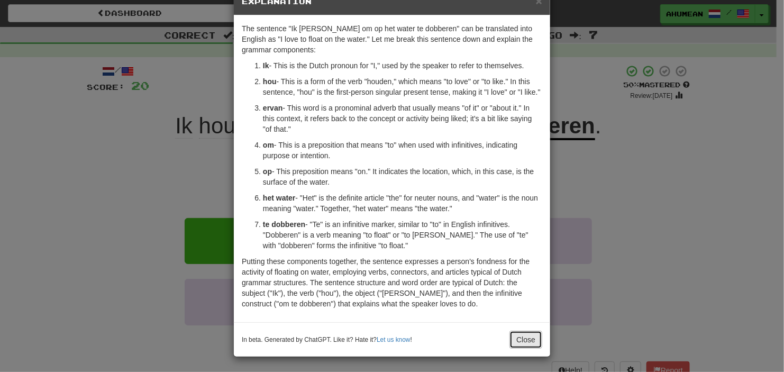
click at [528, 338] on button "Close" at bounding box center [525, 339] width 33 height 18
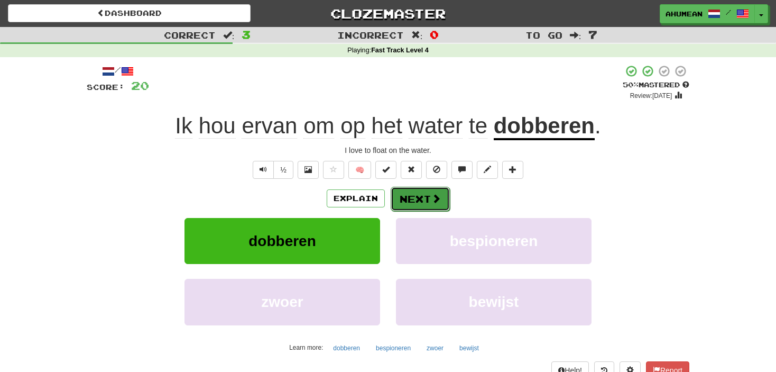
click at [429, 199] on button "Next" at bounding box center [420, 199] width 59 height 24
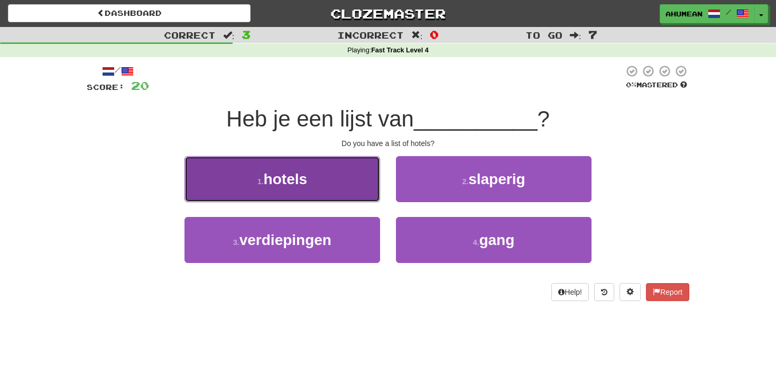
click at [336, 196] on button "1 . hotels" at bounding box center [283, 179] width 196 height 46
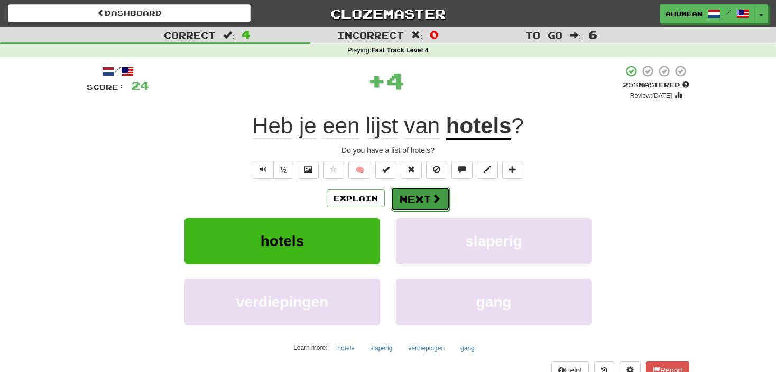
click at [393, 205] on button "Next" at bounding box center [420, 199] width 59 height 24
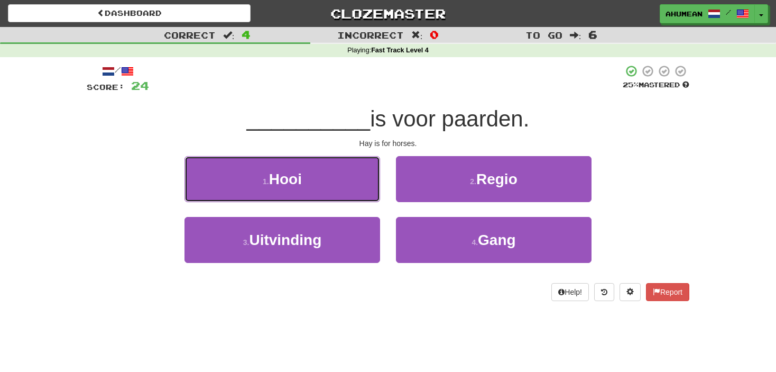
click at [351, 184] on button "1 . Hooi" at bounding box center [283, 179] width 196 height 46
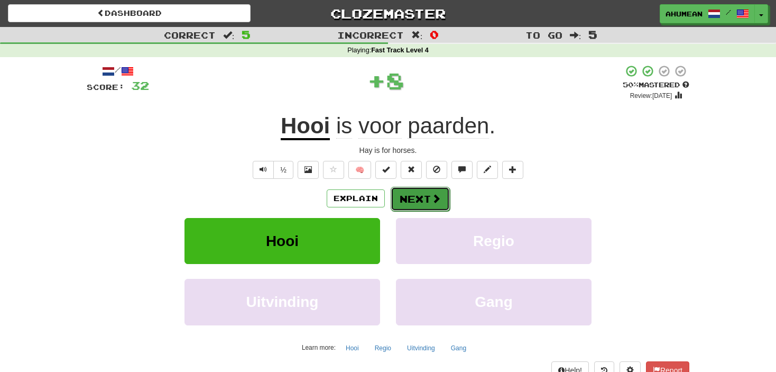
click at [406, 191] on button "Next" at bounding box center [420, 199] width 59 height 24
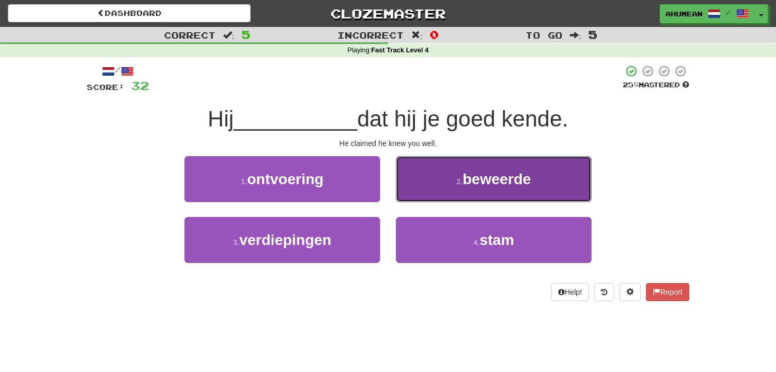
click at [455, 179] on button "2 . beweerde" at bounding box center [494, 179] width 196 height 46
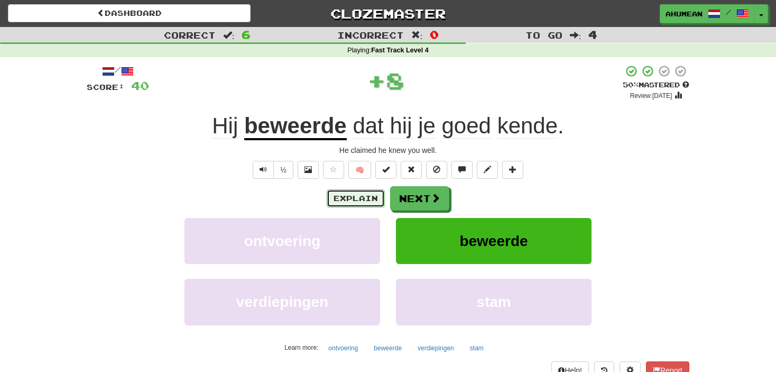
click at [357, 200] on button "Explain" at bounding box center [356, 198] width 58 height 18
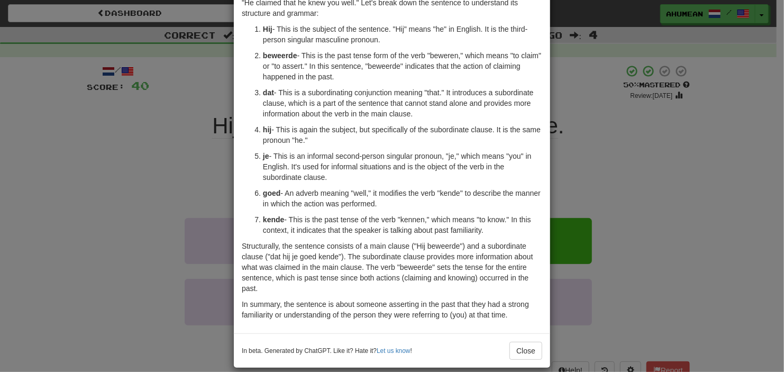
scroll to position [76, 0]
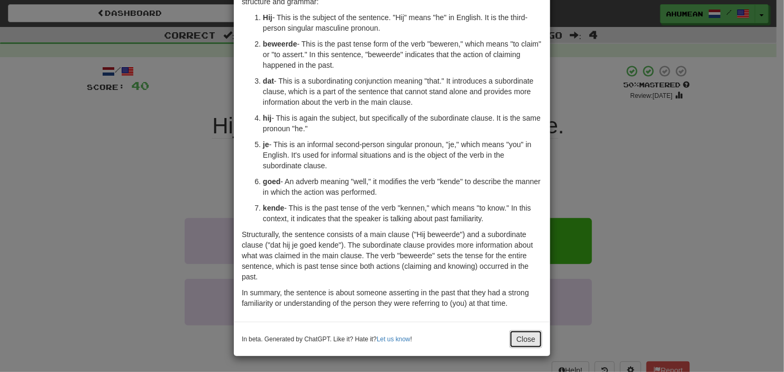
click at [513, 337] on button "Close" at bounding box center [525, 339] width 33 height 18
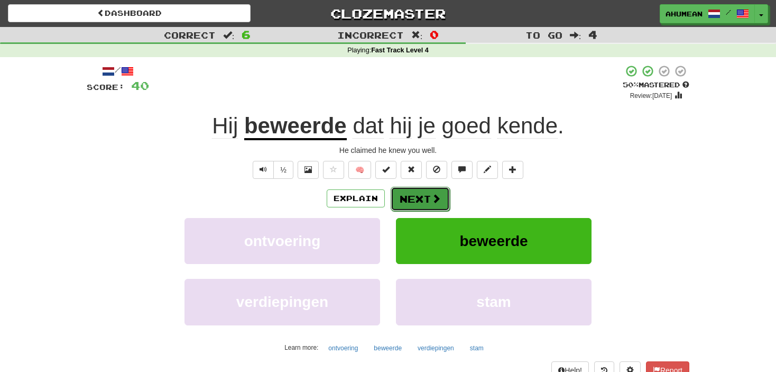
click at [418, 202] on button "Next" at bounding box center [420, 199] width 59 height 24
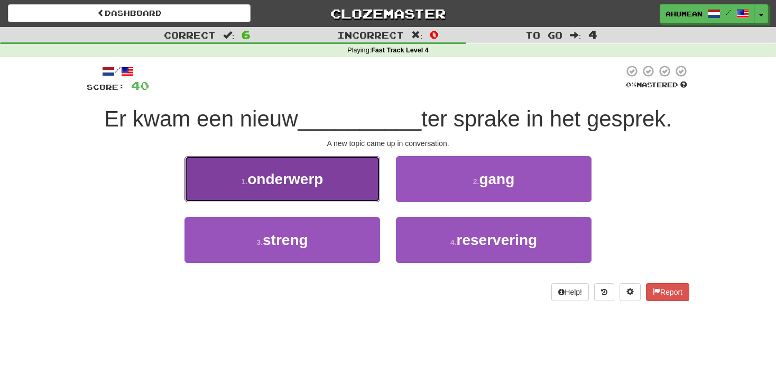
click at [330, 187] on button "1 . onderwerp" at bounding box center [283, 179] width 196 height 46
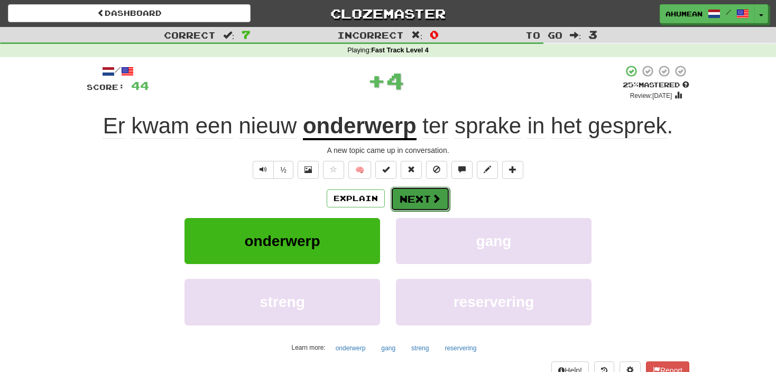
click at [399, 201] on button "Next" at bounding box center [420, 199] width 59 height 24
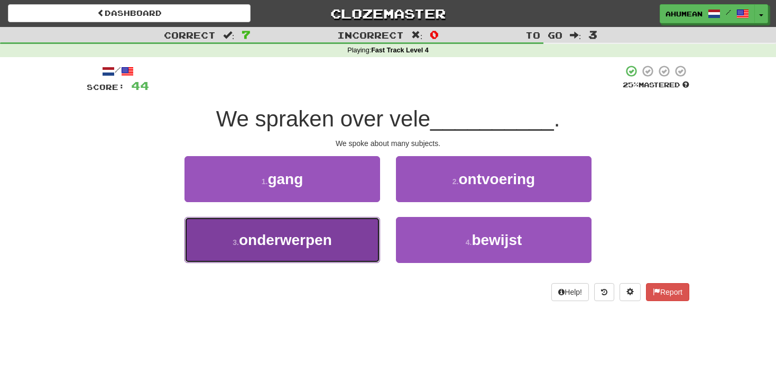
click at [337, 237] on button "3 . onderwerpen" at bounding box center [283, 240] width 196 height 46
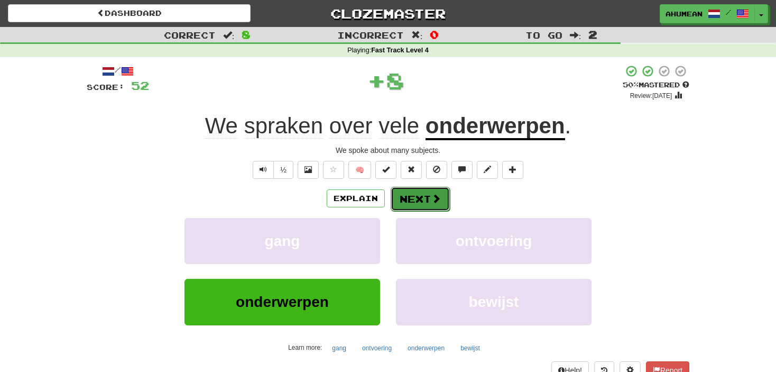
click at [409, 202] on button "Next" at bounding box center [420, 199] width 59 height 24
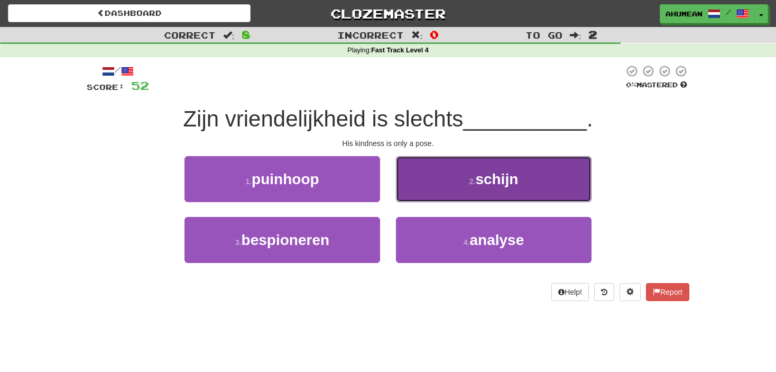
click at [428, 183] on button "2 . schijn" at bounding box center [494, 179] width 196 height 46
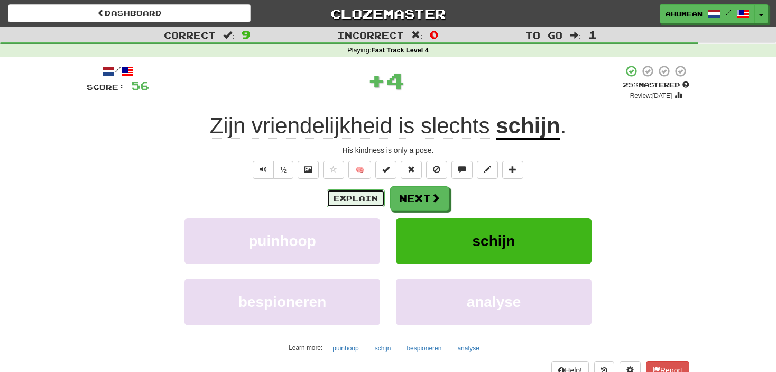
click at [369, 203] on button "Explain" at bounding box center [356, 198] width 58 height 18
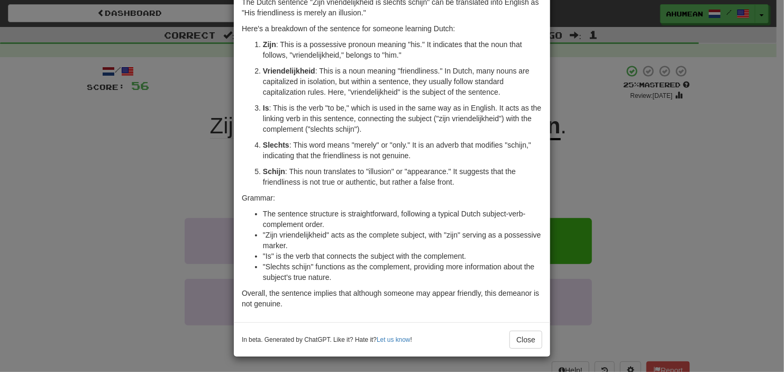
scroll to position [55, 0]
click at [522, 339] on button "Close" at bounding box center [525, 339] width 33 height 18
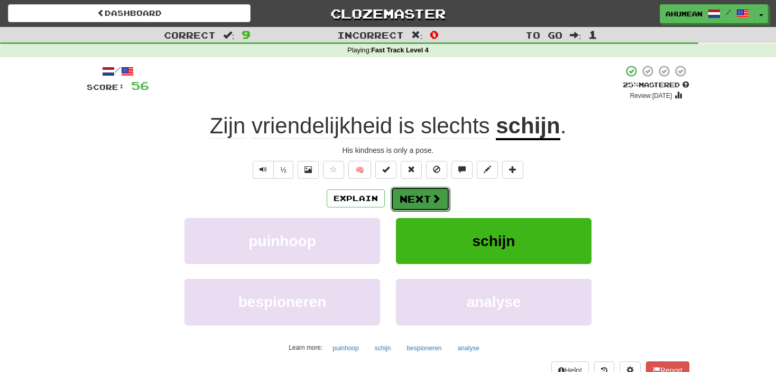
click at [408, 197] on button "Next" at bounding box center [420, 199] width 59 height 24
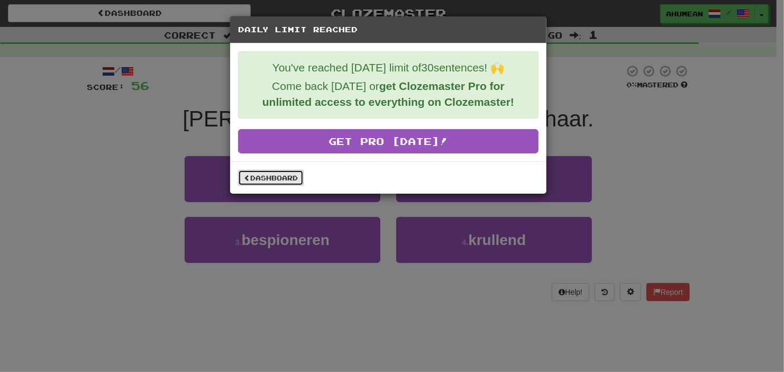
click at [297, 182] on link "Dashboard" at bounding box center [271, 178] width 66 height 16
